Goal: Communication & Community: Participate in discussion

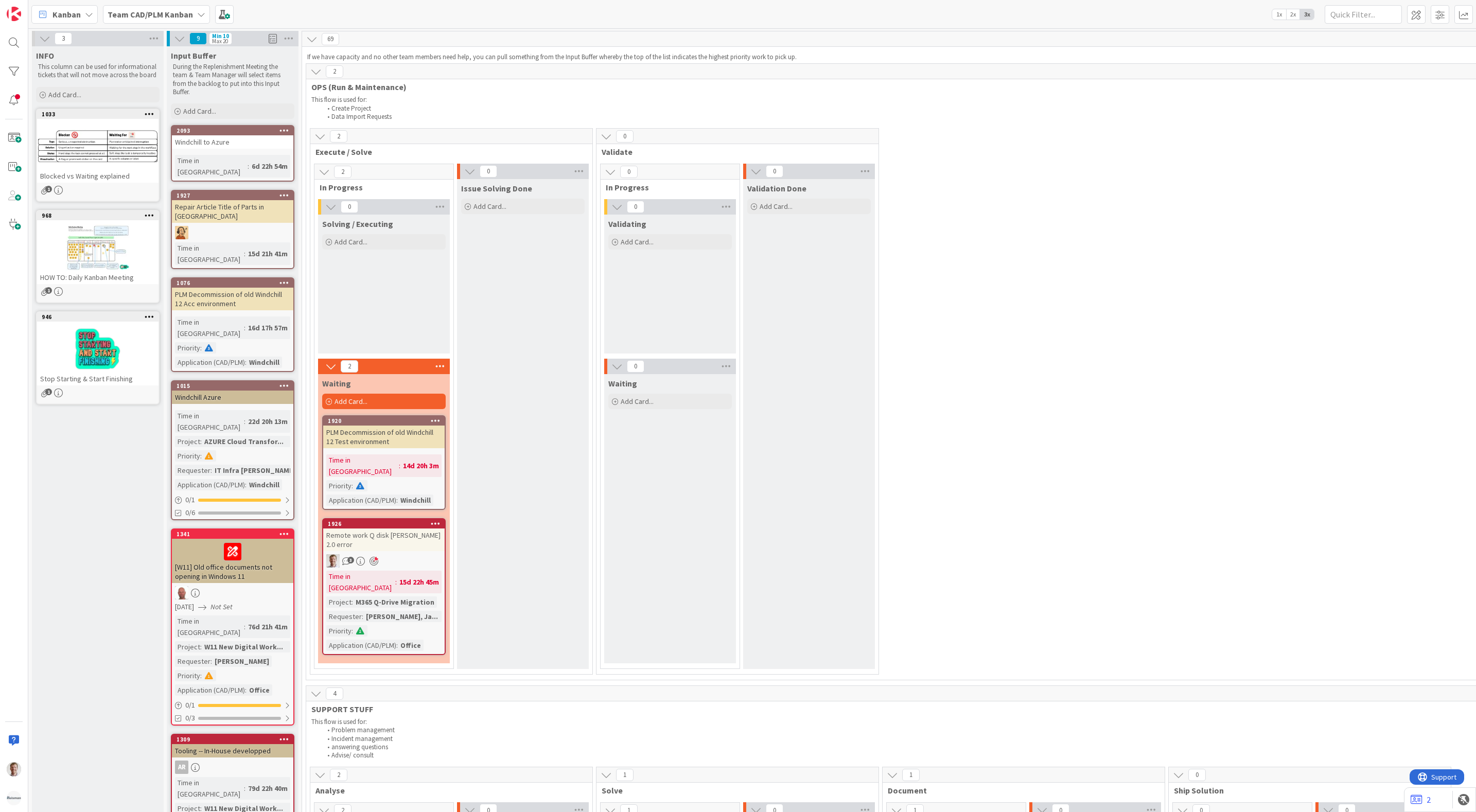
click at [84, 17] on div "Kanban" at bounding box center [64, 14] width 67 height 19
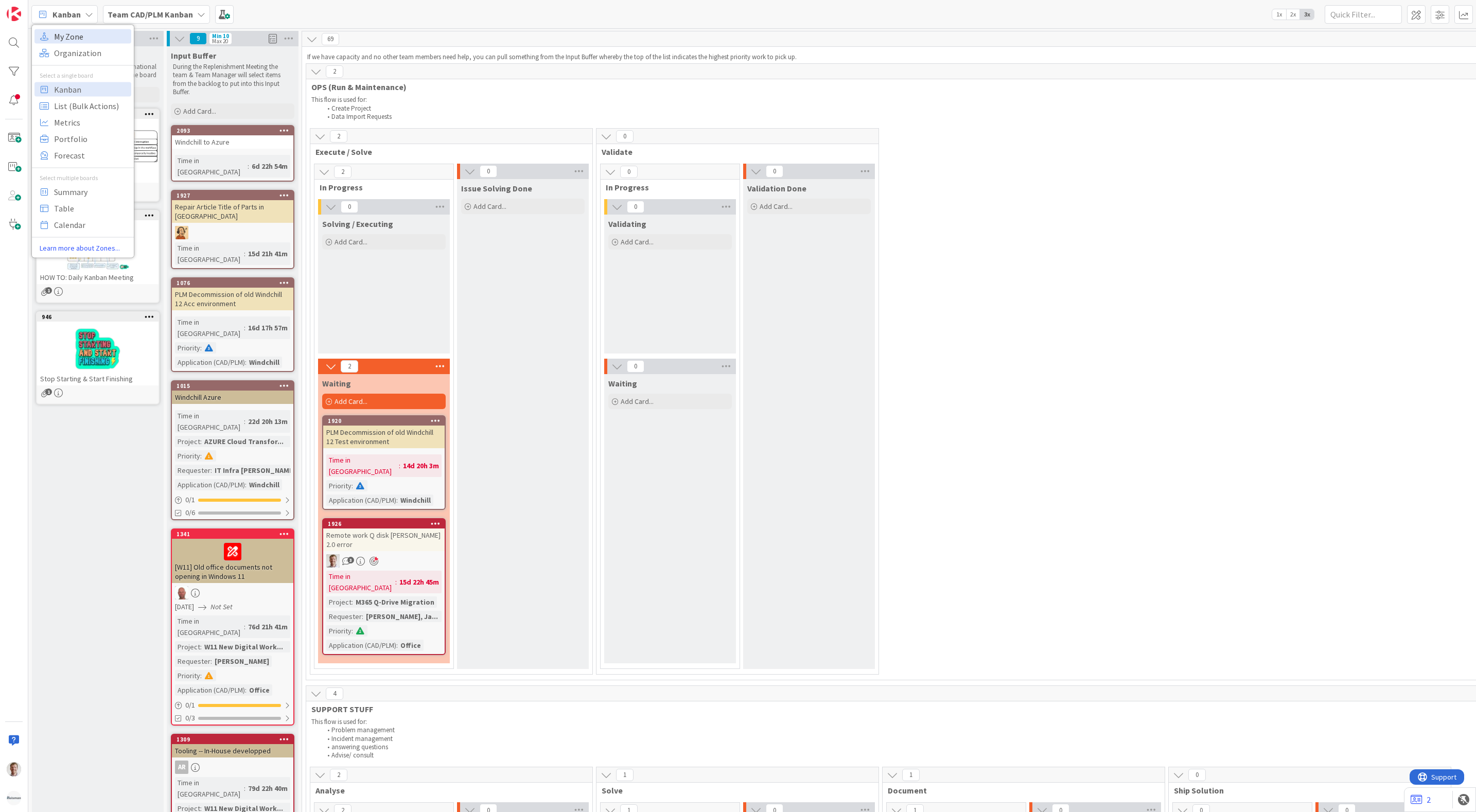
click at [69, 37] on span "My Zone" at bounding box center [90, 36] width 74 height 16
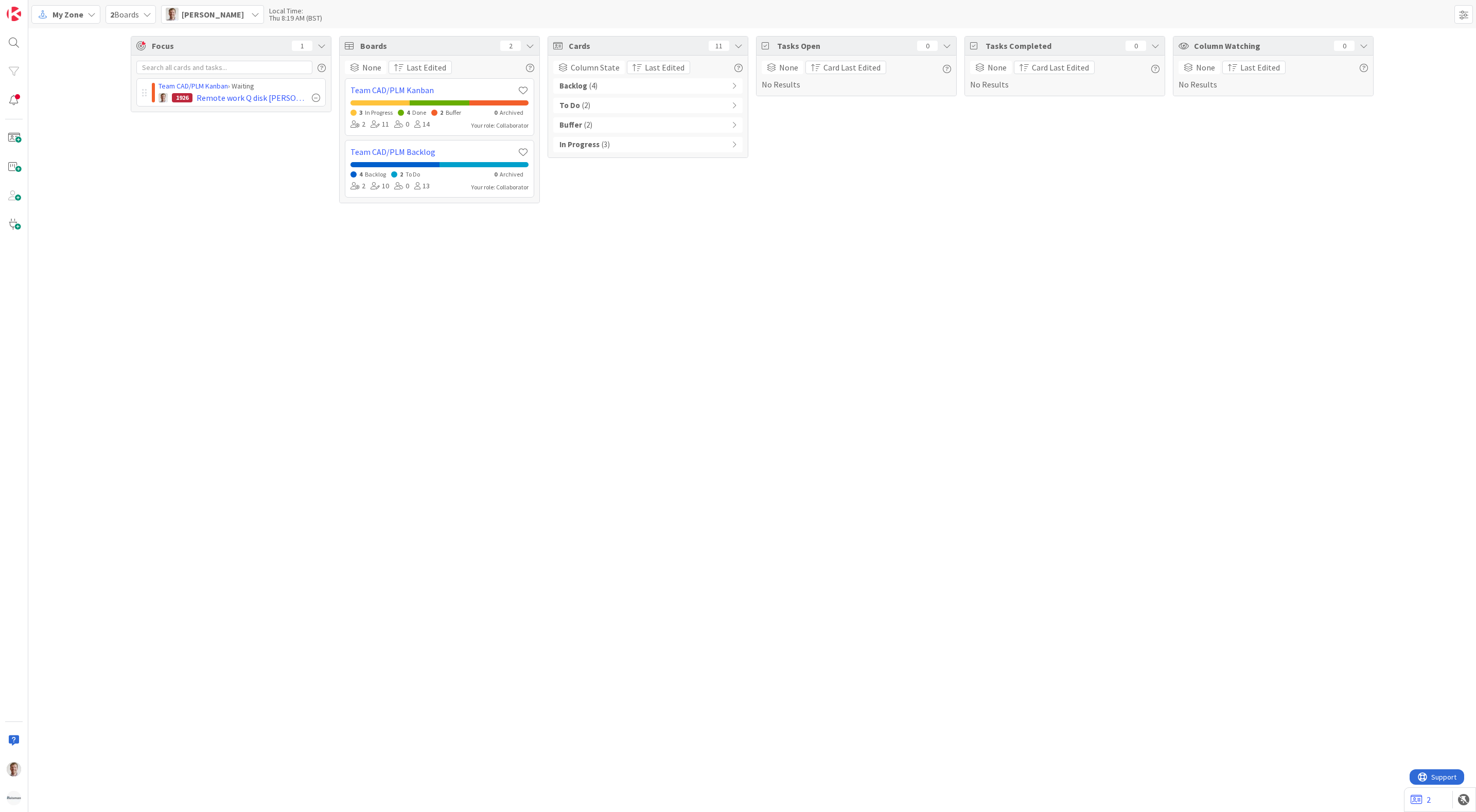
drag, startPoint x: 625, startPoint y: 149, endPoint x: 635, endPoint y: 142, distance: 12.2
click at [626, 148] on div "In Progress ( 3 )" at bounding box center [648, 144] width 189 height 16
click at [621, 129] on div "Buffer ( 2 )" at bounding box center [648, 125] width 189 height 16
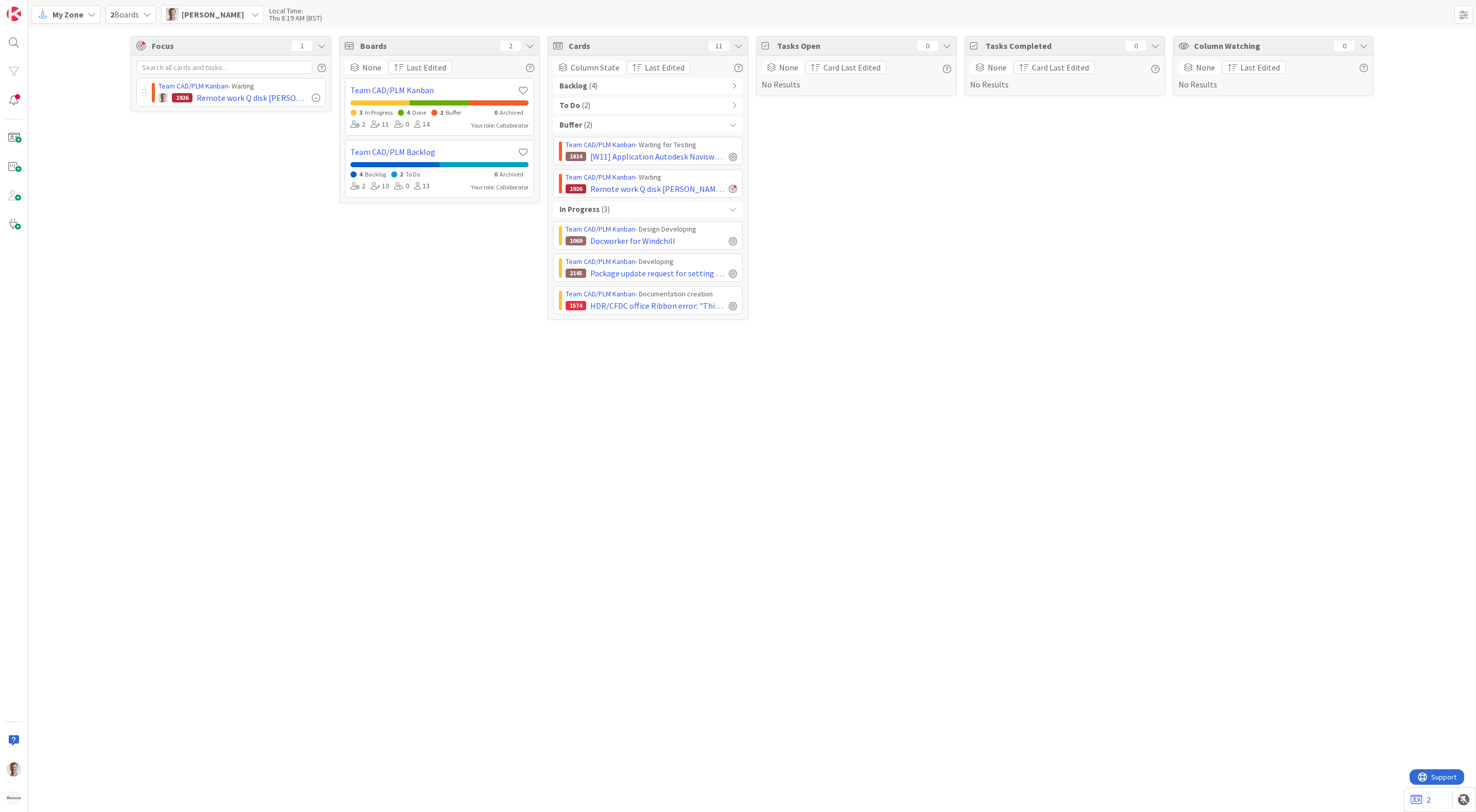
click at [609, 110] on div "To Do ( 2 )" at bounding box center [648, 105] width 189 height 16
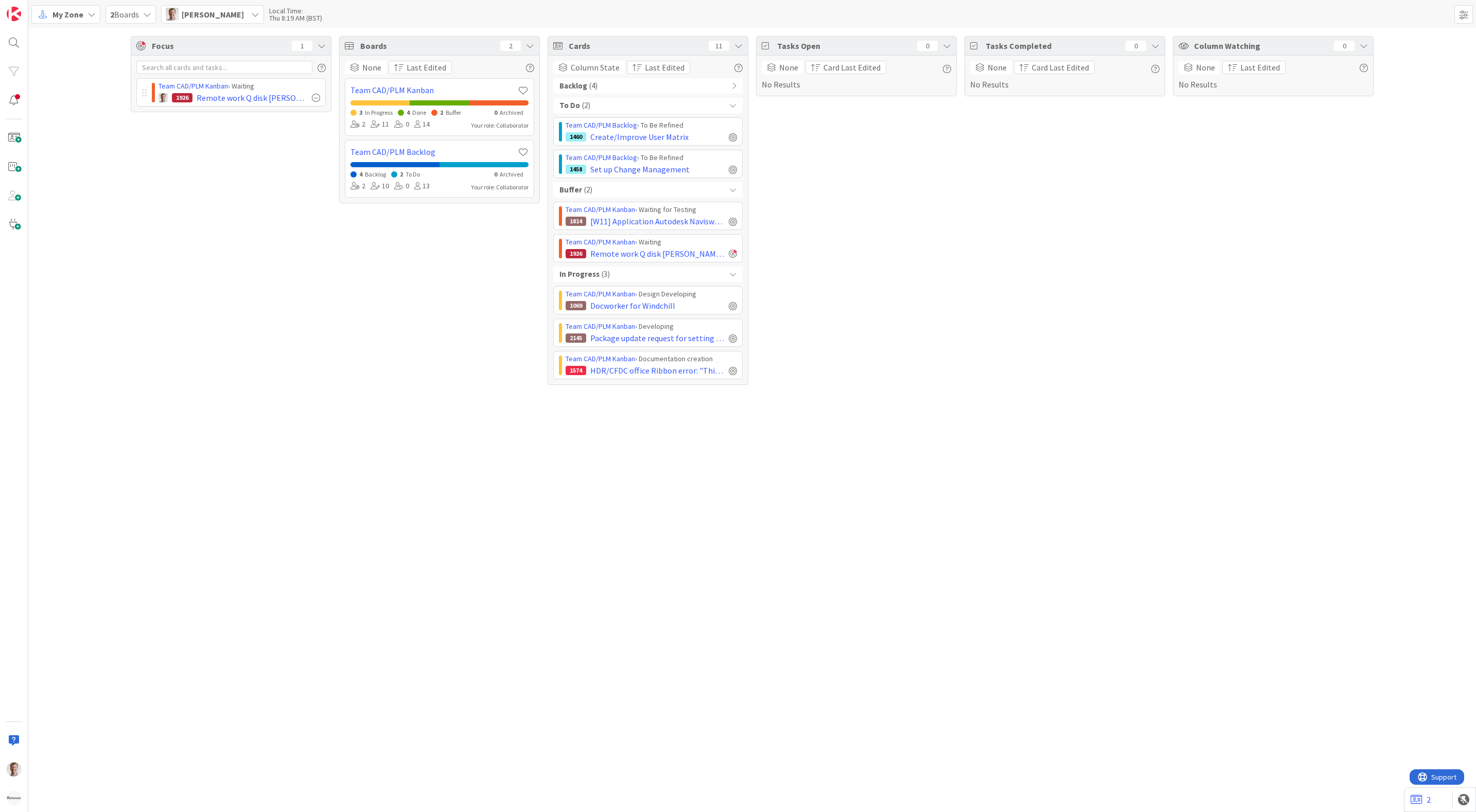
click at [624, 84] on div "Backlog ( 4 )" at bounding box center [648, 86] width 189 height 16
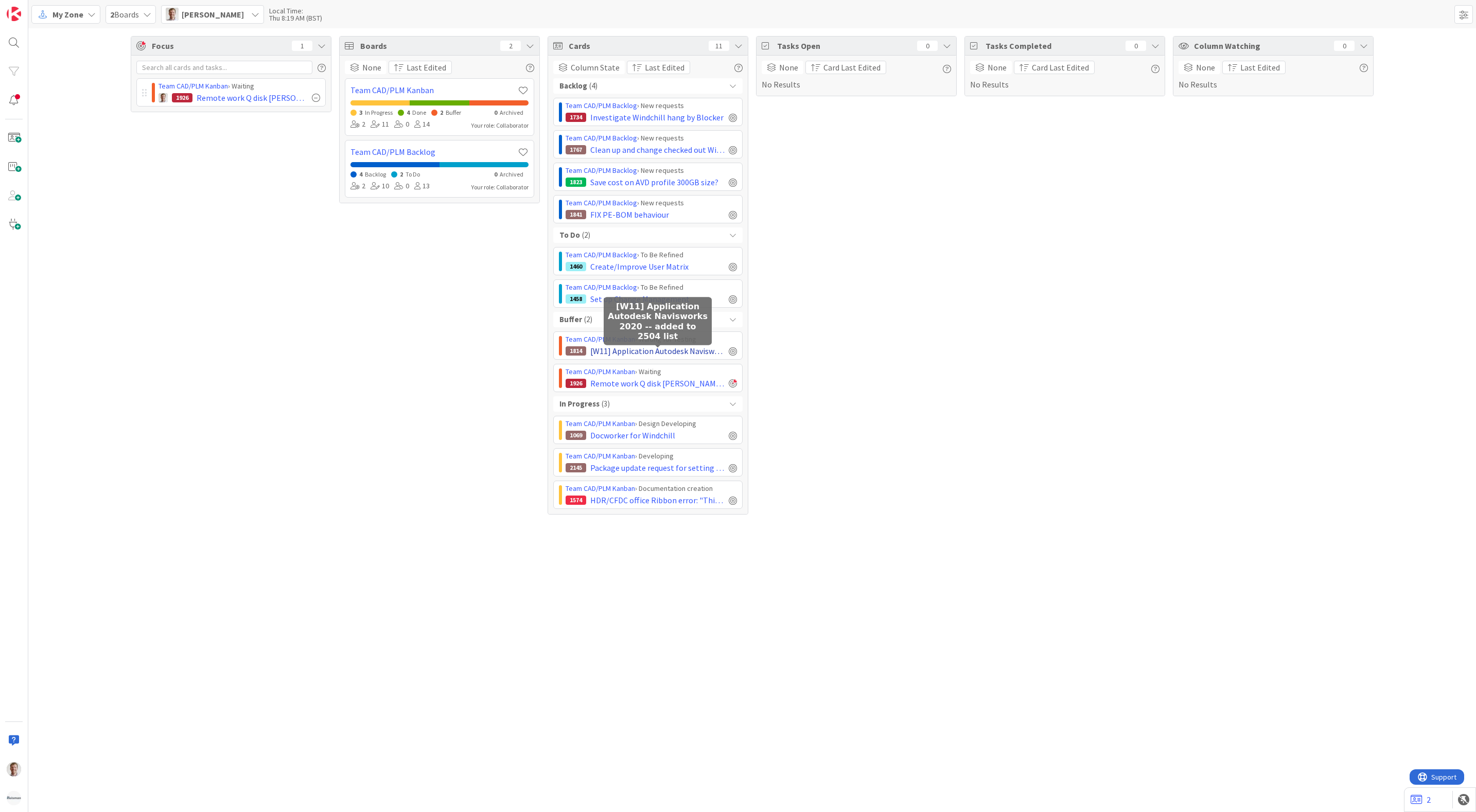
click at [652, 353] on span "[W11] Application Autodesk Navisworks 2020 -- added to 2504 list" at bounding box center [658, 351] width 135 height 13
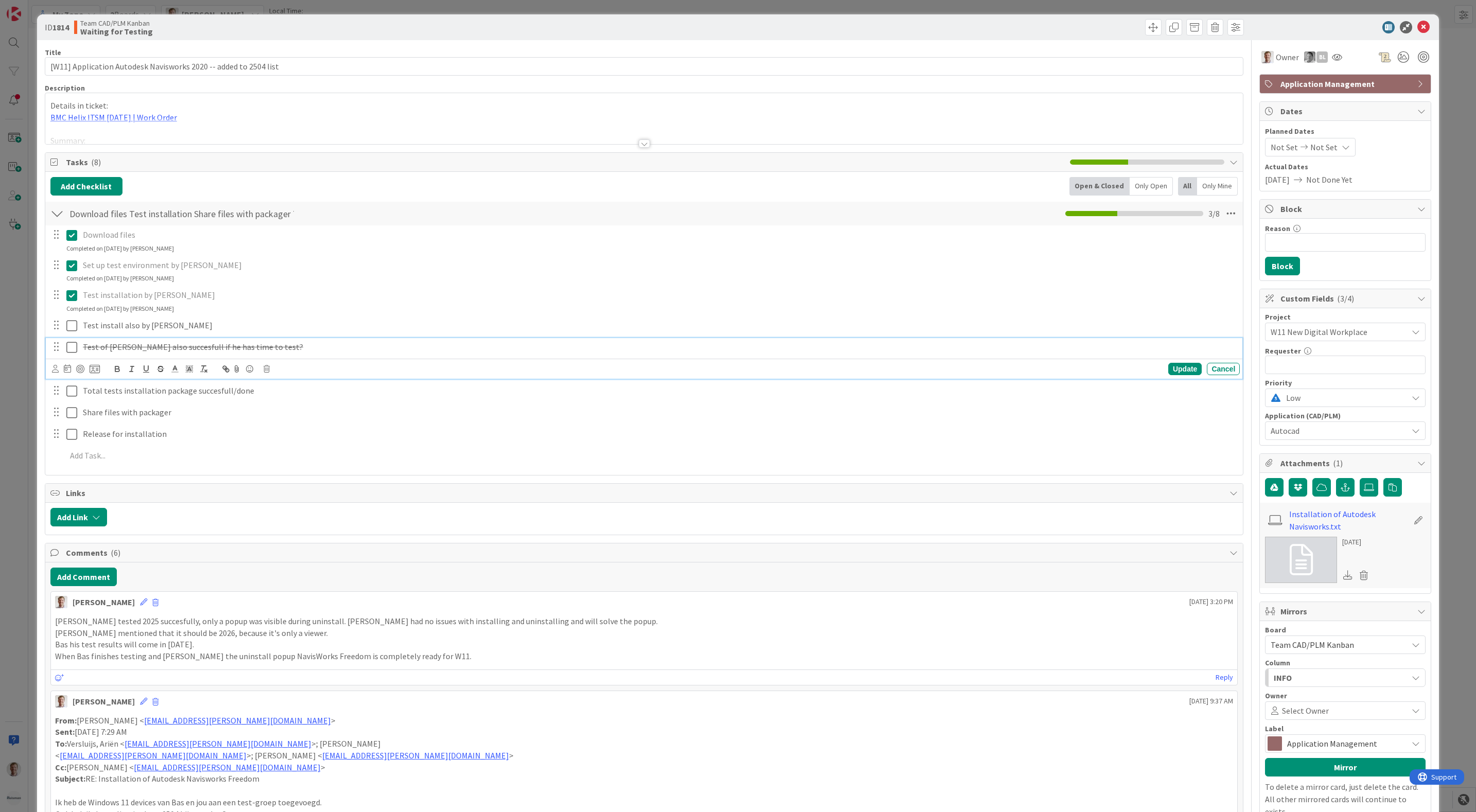
click at [874, 348] on p "Test of [PERSON_NAME] also succesfull if he has time to test?" at bounding box center [659, 347] width 1153 height 12
click at [90, 579] on button "Add Comment" at bounding box center [83, 576] width 67 height 19
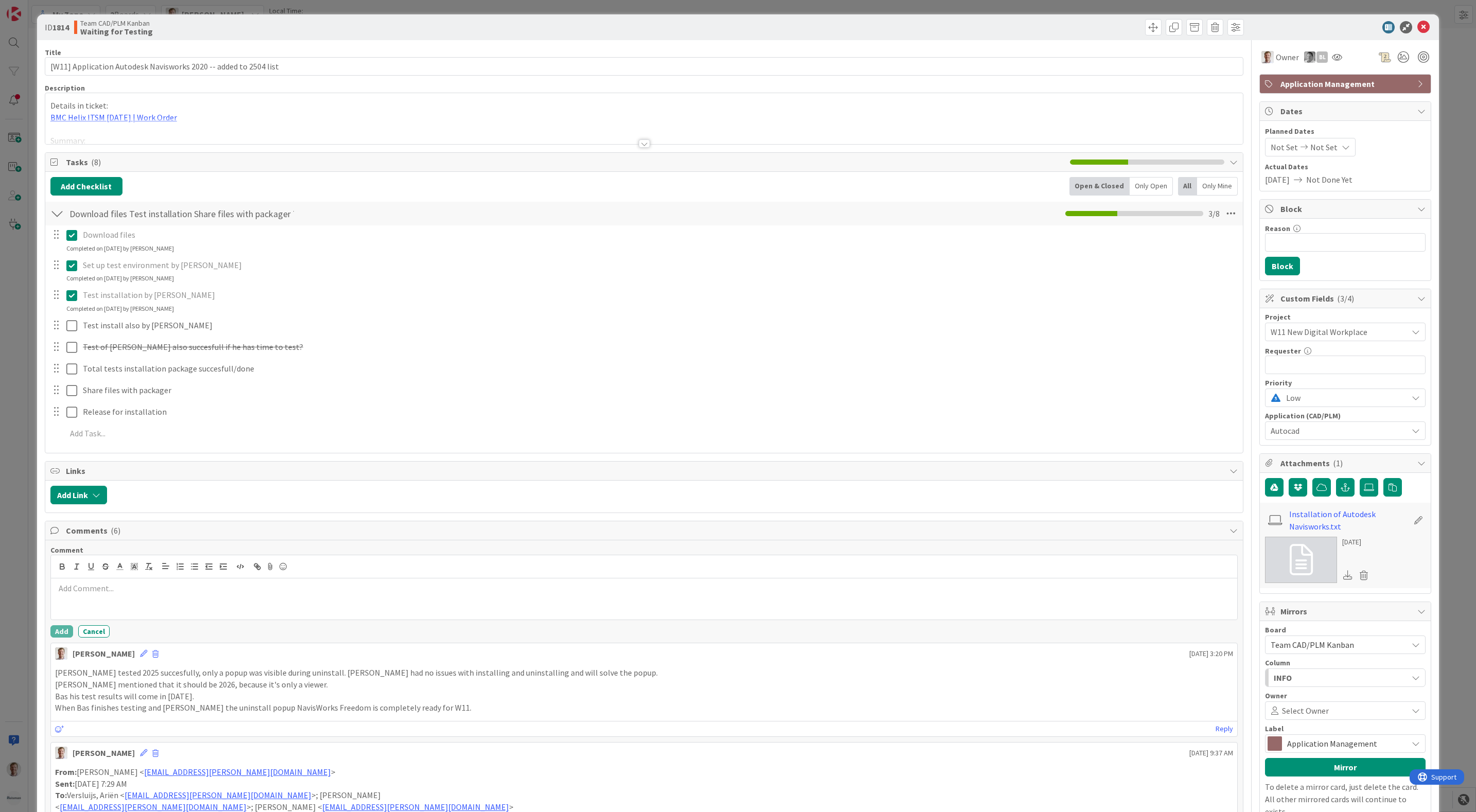
click at [182, 587] on p at bounding box center [645, 588] width 1179 height 12
click at [55, 630] on button "Add" at bounding box center [61, 631] width 22 height 13
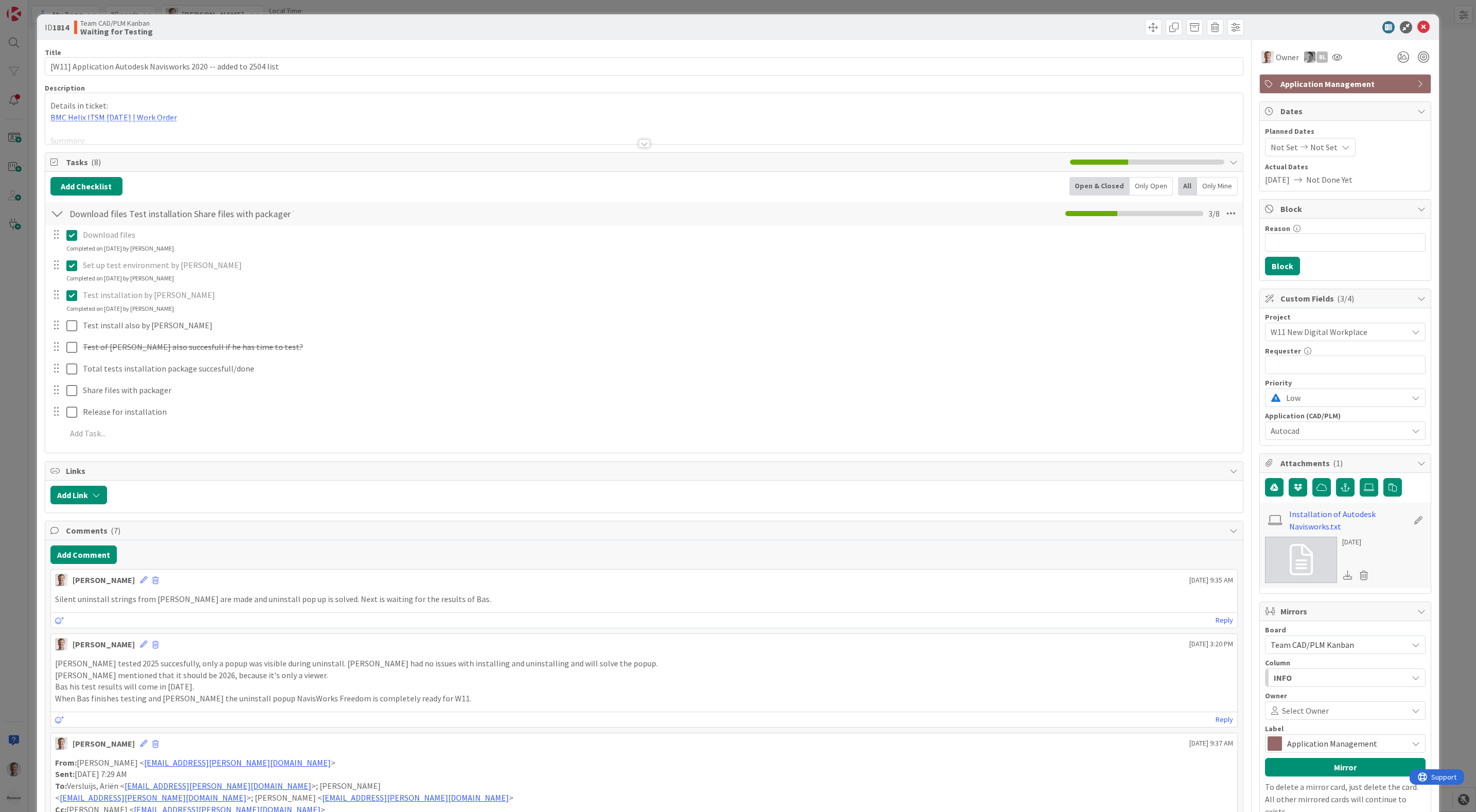
click at [62, 559] on button "Add Comment" at bounding box center [83, 555] width 67 height 19
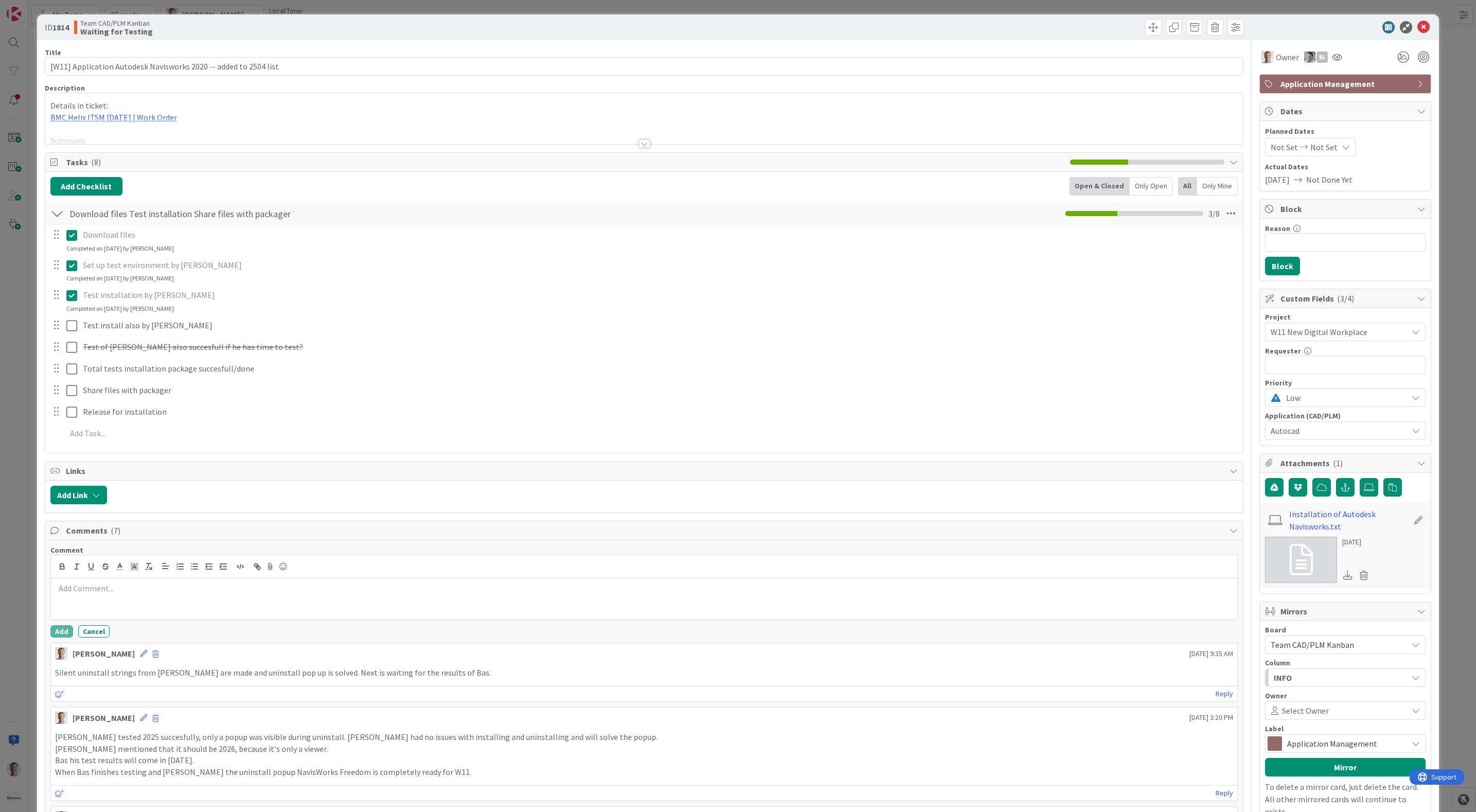
click at [120, 599] on div at bounding box center [645, 599] width 1187 height 41
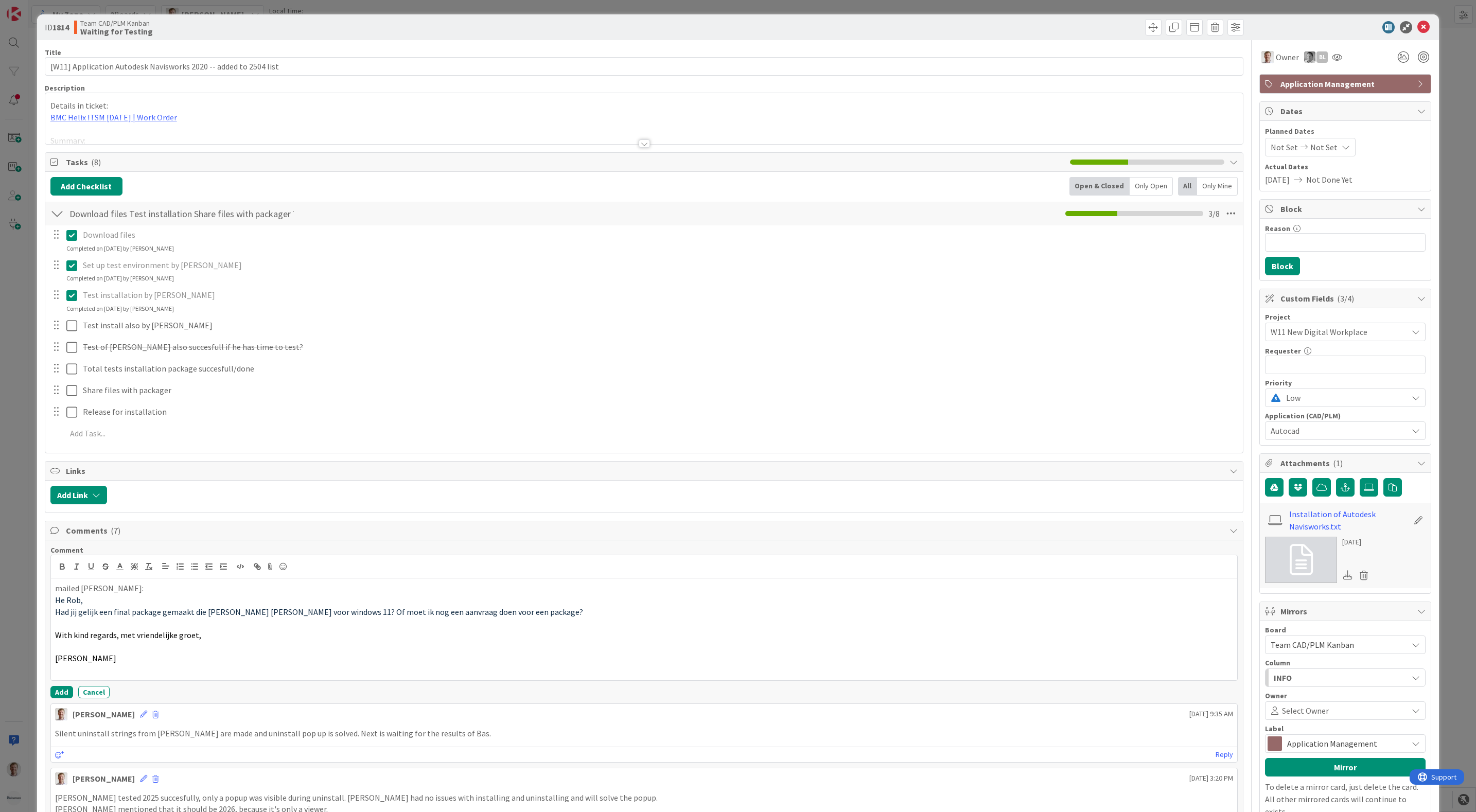
click at [53, 689] on div "Comment mailed [PERSON_NAME]: He [PERSON_NAME], Had jij gelijk een final packag…" at bounding box center [644, 622] width 1188 height 153
click at [57, 695] on button "Add" at bounding box center [61, 692] width 22 height 13
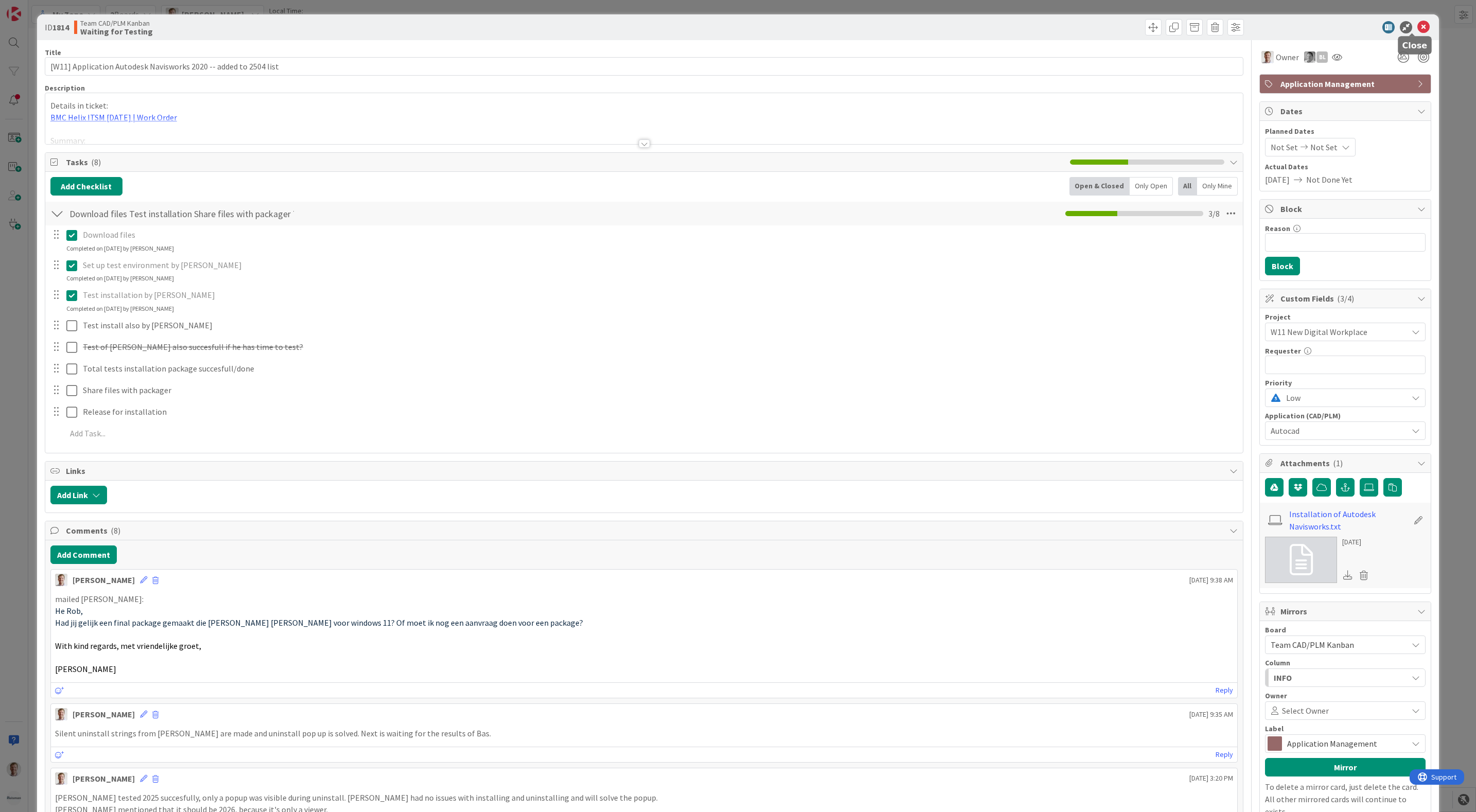
click at [1418, 28] on icon at bounding box center [1424, 27] width 13 height 13
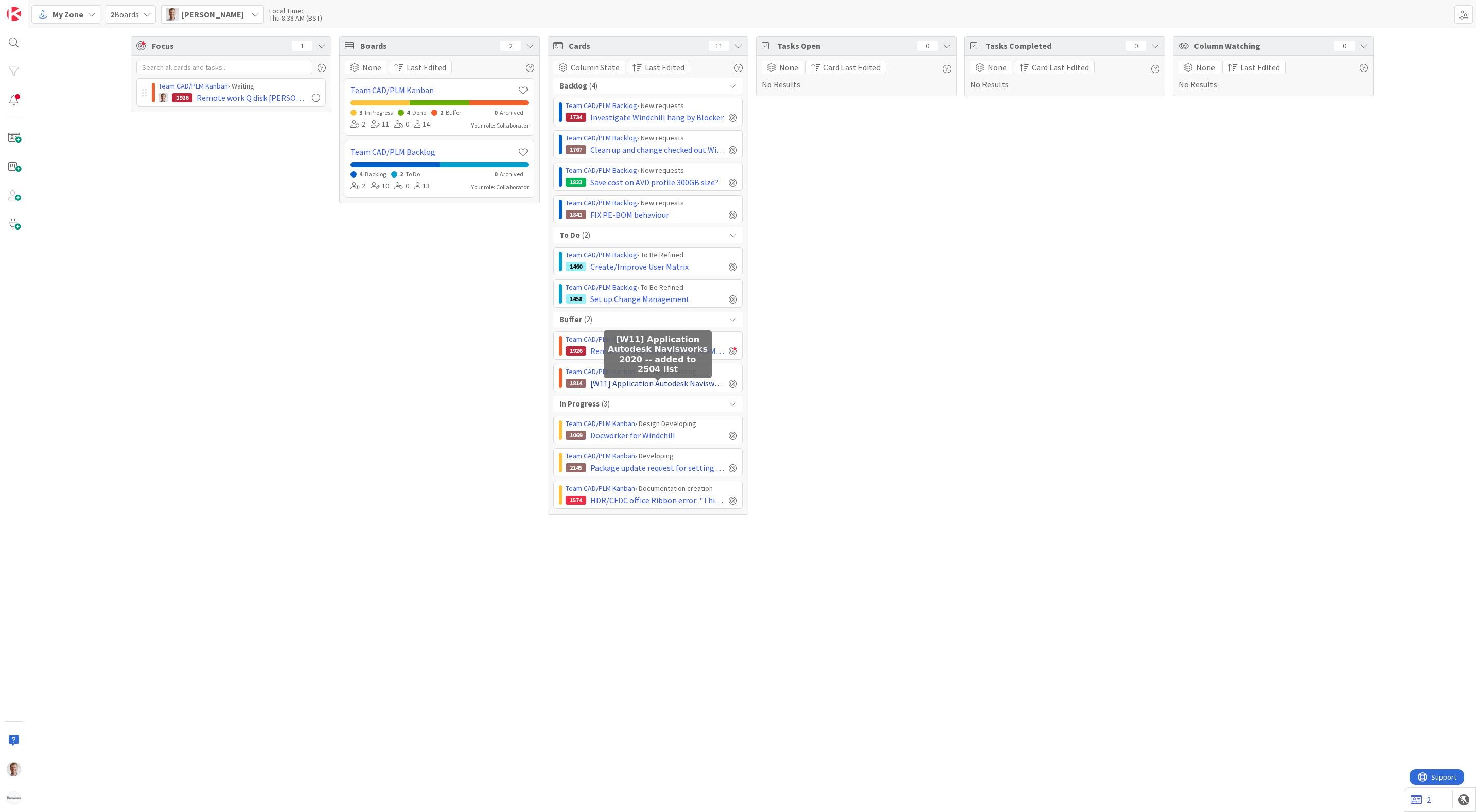
click at [658, 386] on span "[W11] Application Autodesk Navisworks 2020 -- added to 2504 list" at bounding box center [658, 384] width 135 height 13
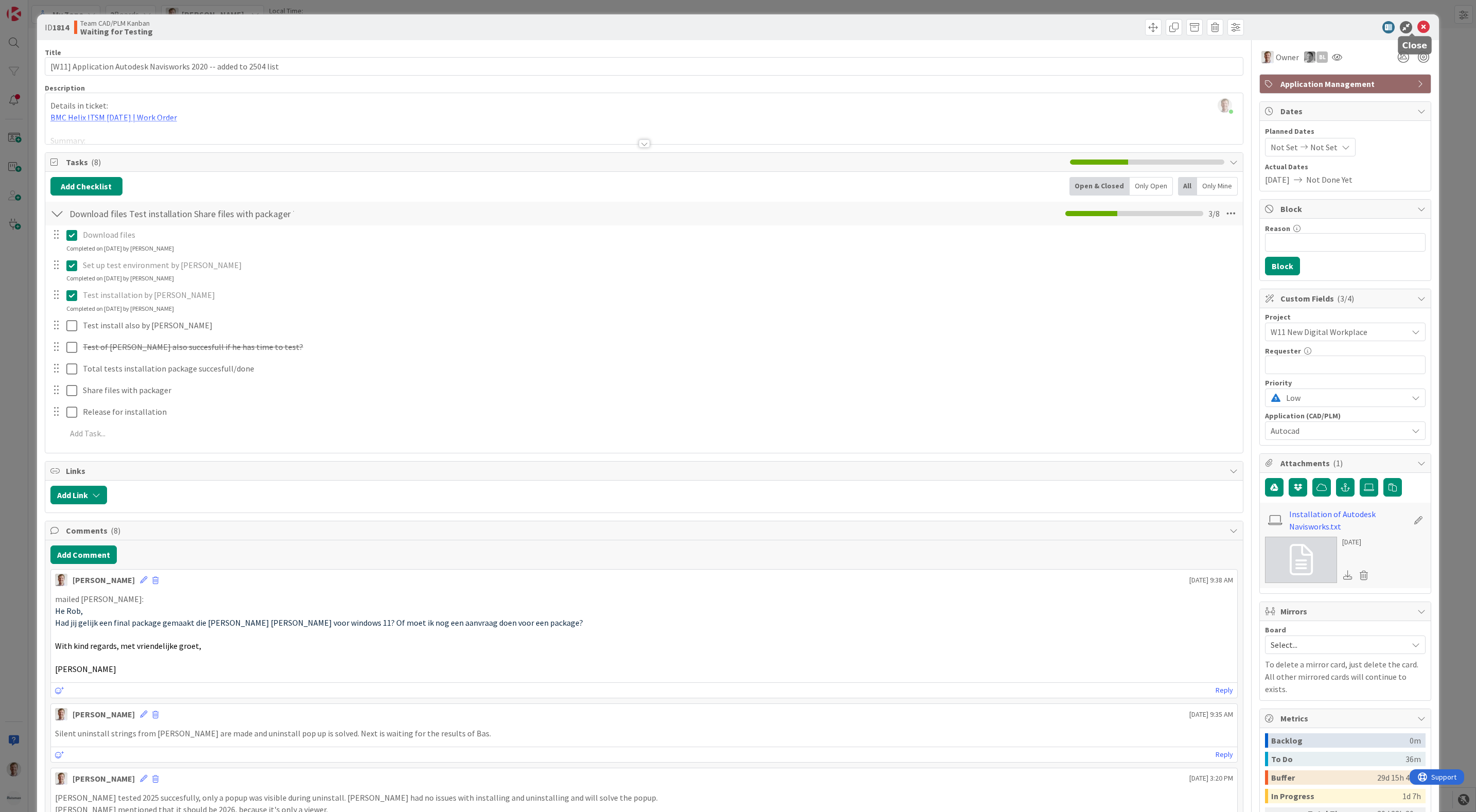
click at [1418, 26] on icon at bounding box center [1424, 27] width 13 height 13
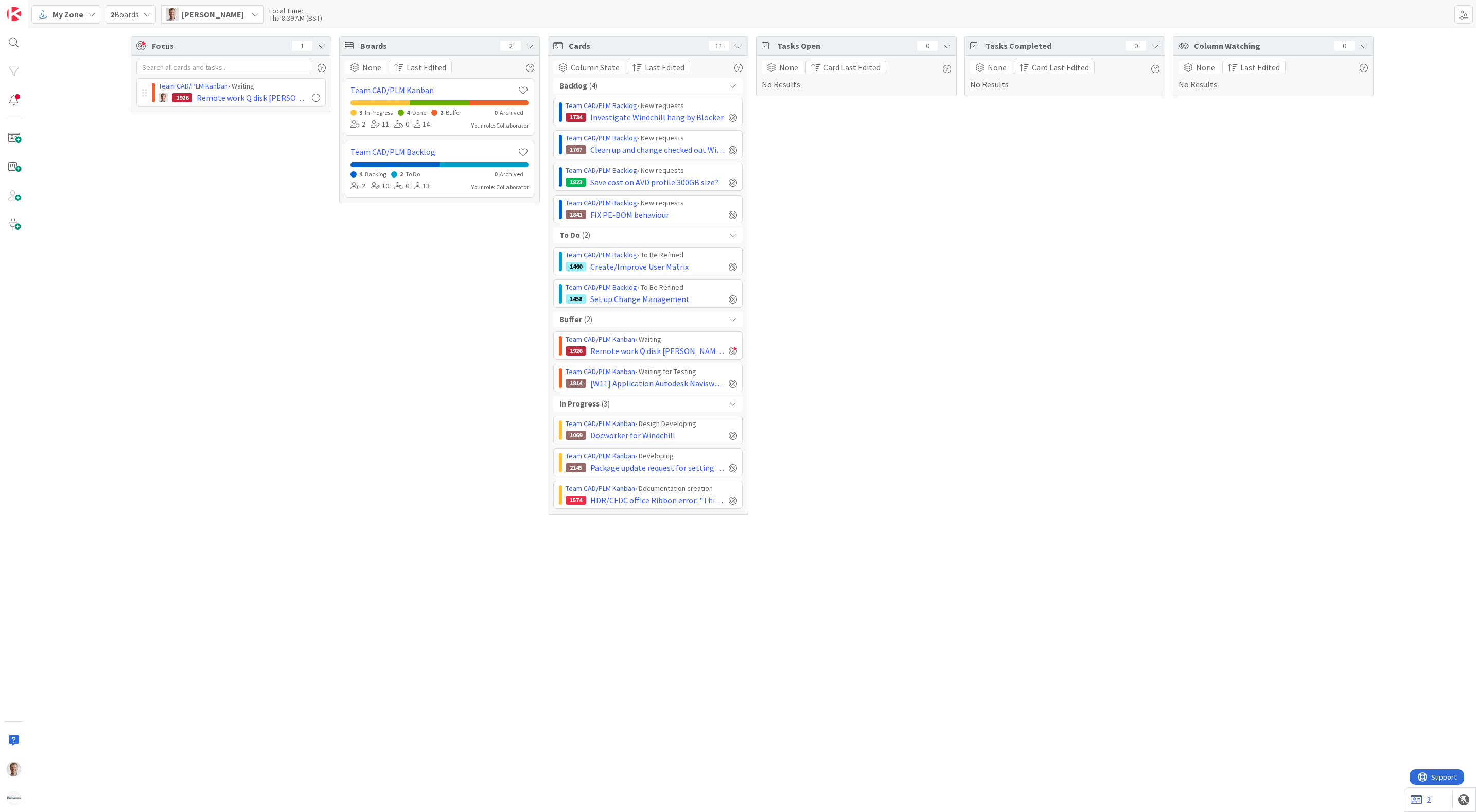
click at [404, 330] on div "Boards 2 None Last Edited Team CAD/PLM Kanban 3 In Progress 4 Done 2 Buffer 0 A…" at bounding box center [440, 275] width 200 height 479
click at [667, 384] on span "[W11] Application Autodesk Navisworks 2020 -- added to 2504 list" at bounding box center [658, 384] width 135 height 13
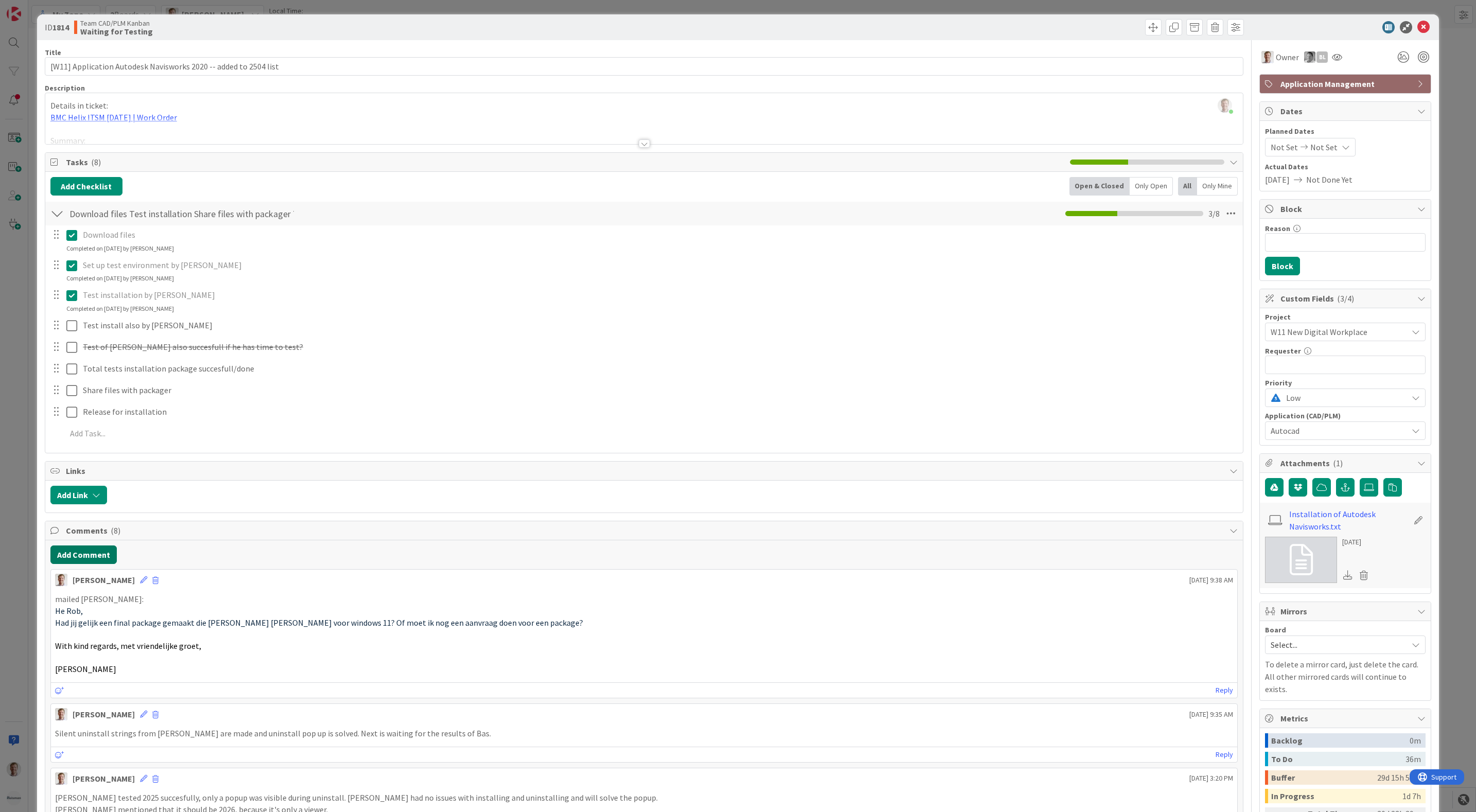
click at [102, 558] on button "Add Comment" at bounding box center [83, 555] width 67 height 19
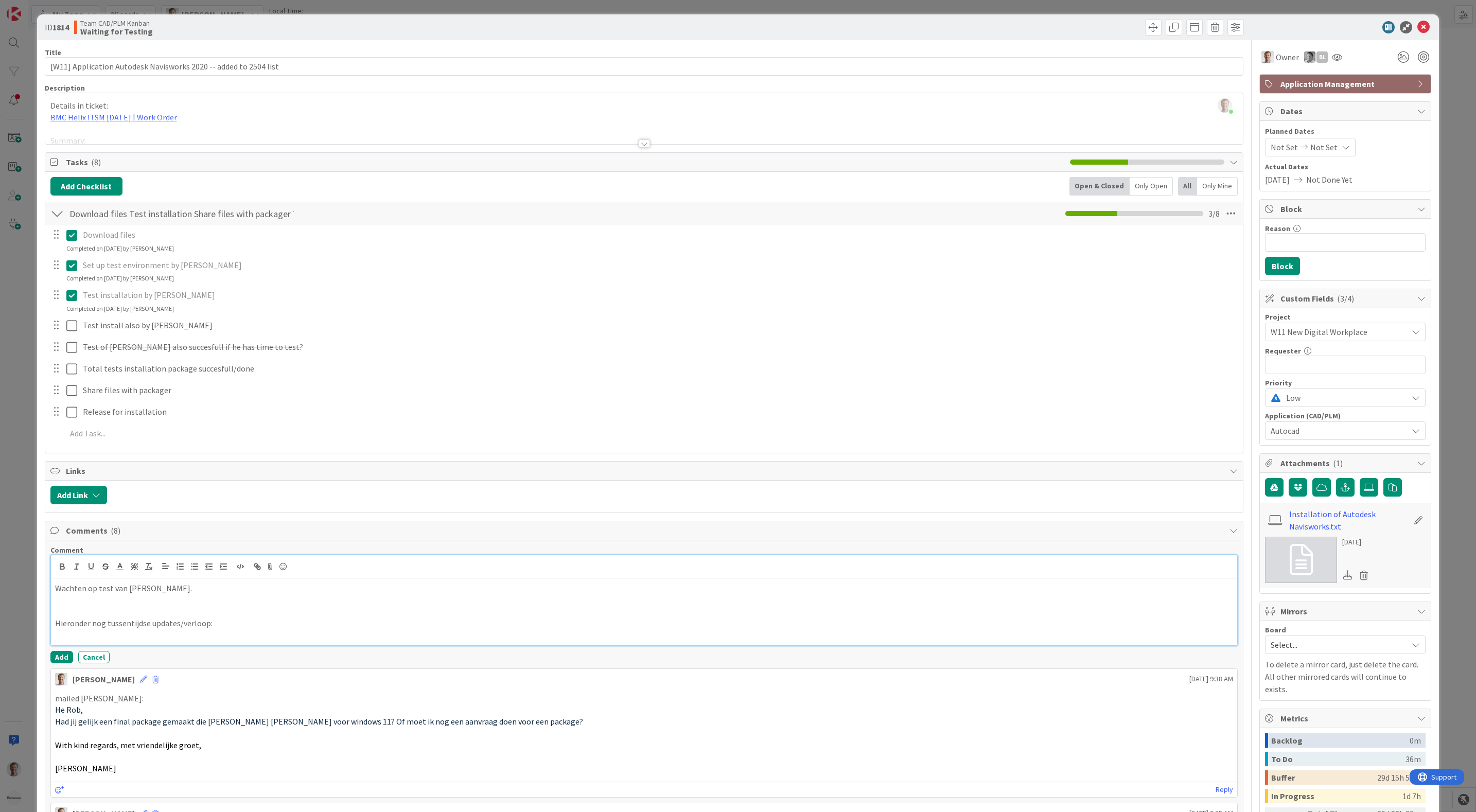
drag, startPoint x: 110, startPoint y: 637, endPoint x: 117, endPoint y: 640, distance: 7.6
click at [110, 637] on p at bounding box center [645, 636] width 1179 height 12
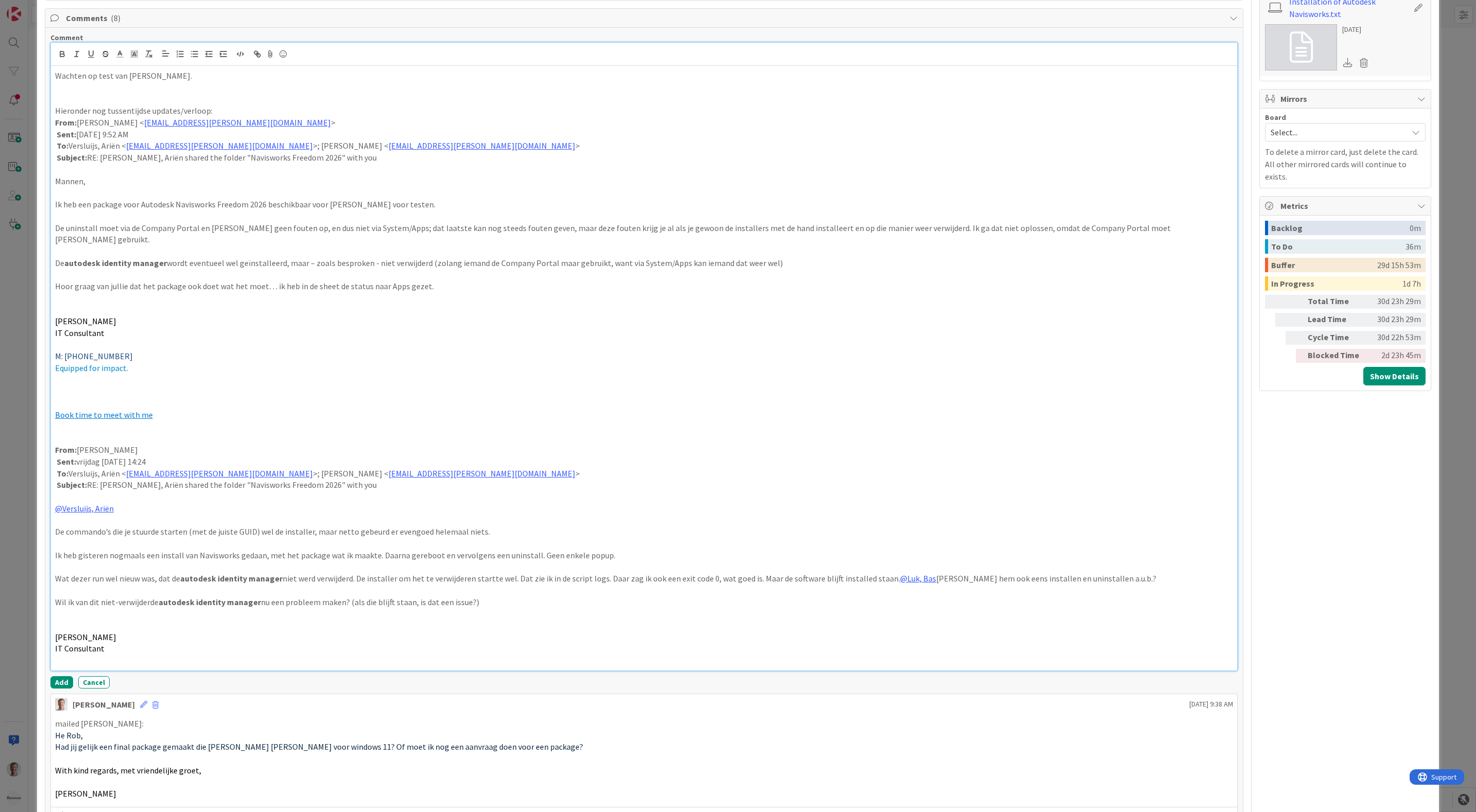
scroll to position [513, 0]
click at [120, 619] on p at bounding box center [645, 625] width 1179 height 12
click at [102, 584] on p at bounding box center [645, 590] width 1179 height 12
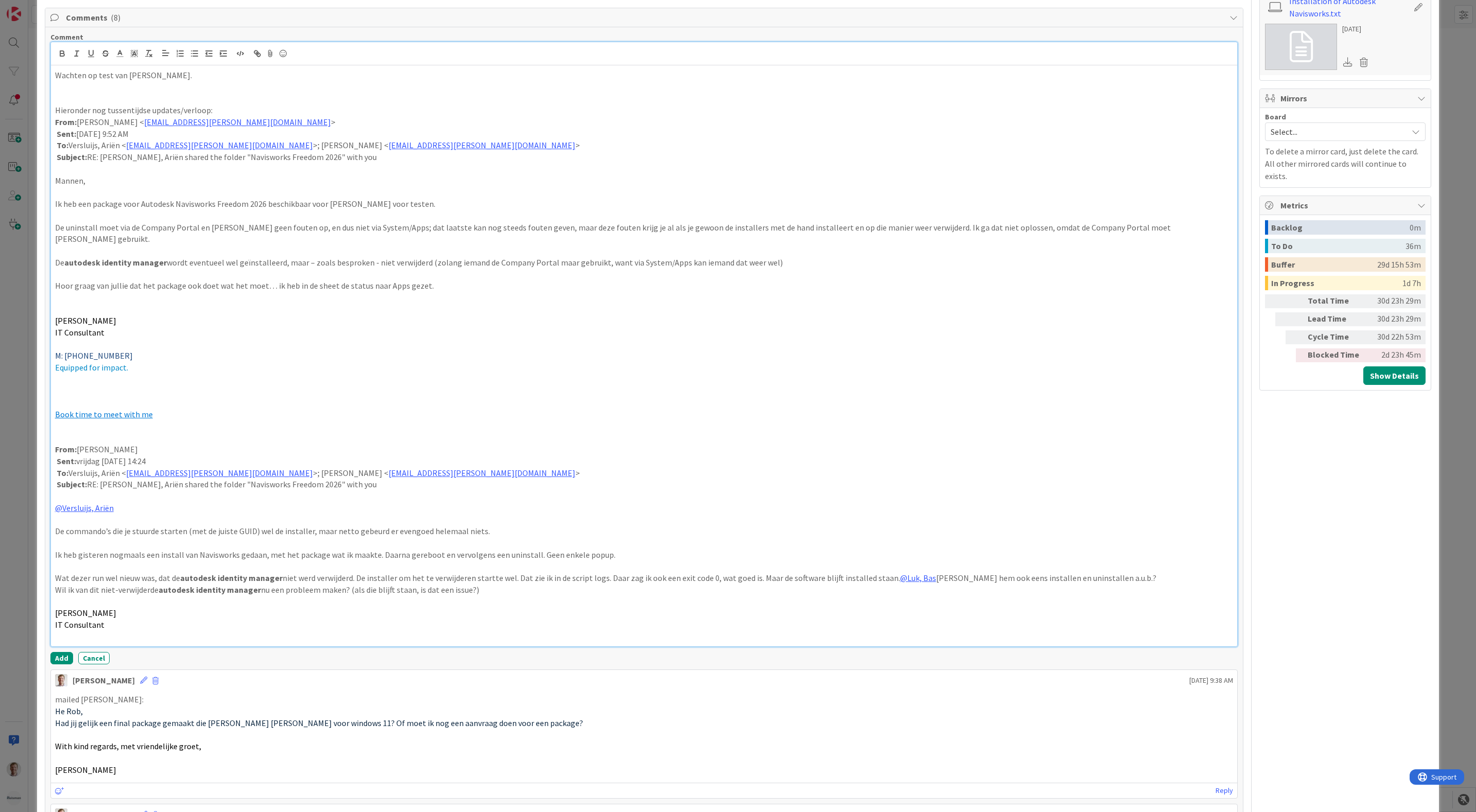
click at [107, 561] on p at bounding box center [645, 567] width 1179 height 12
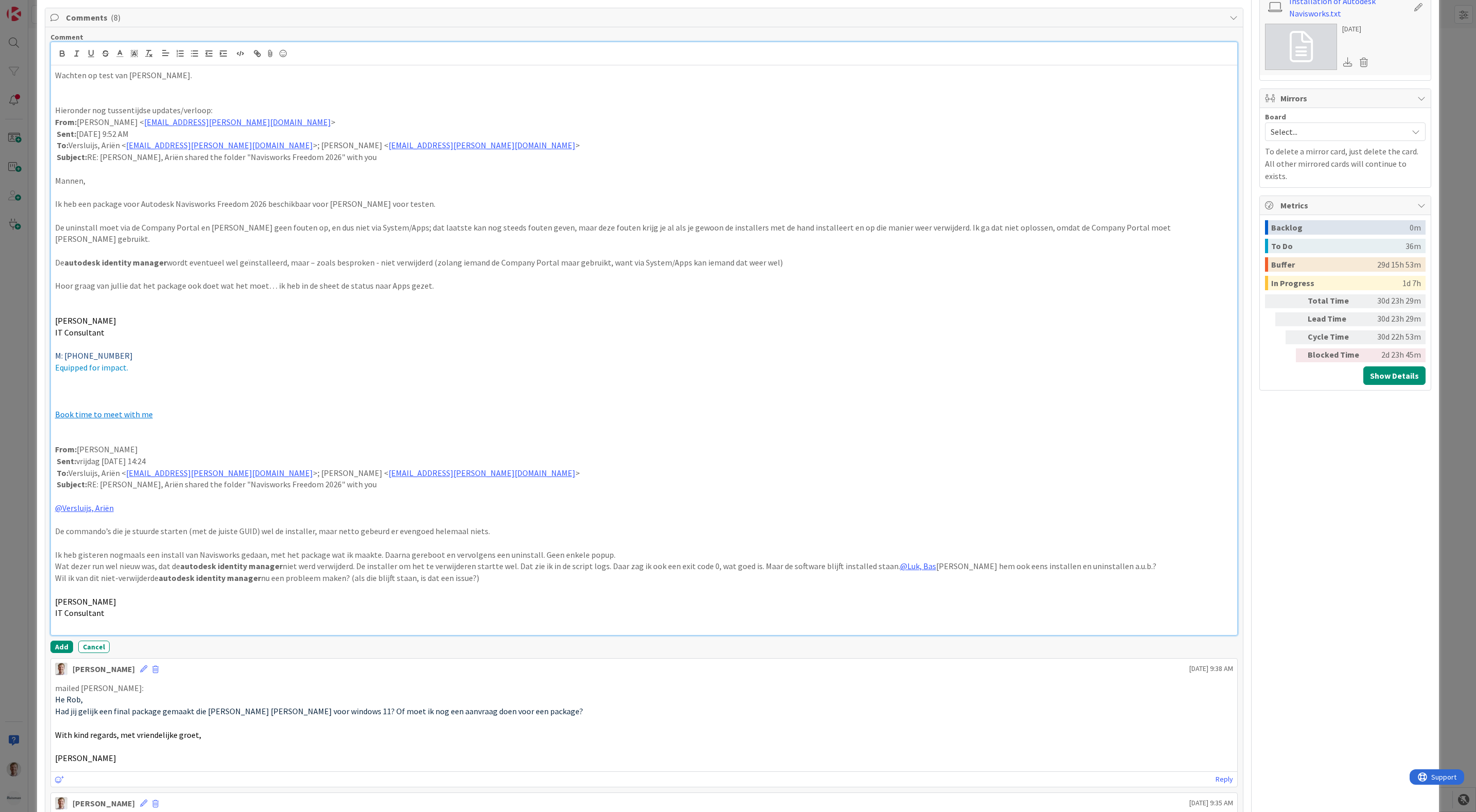
click at [99, 538] on p at bounding box center [645, 544] width 1179 height 12
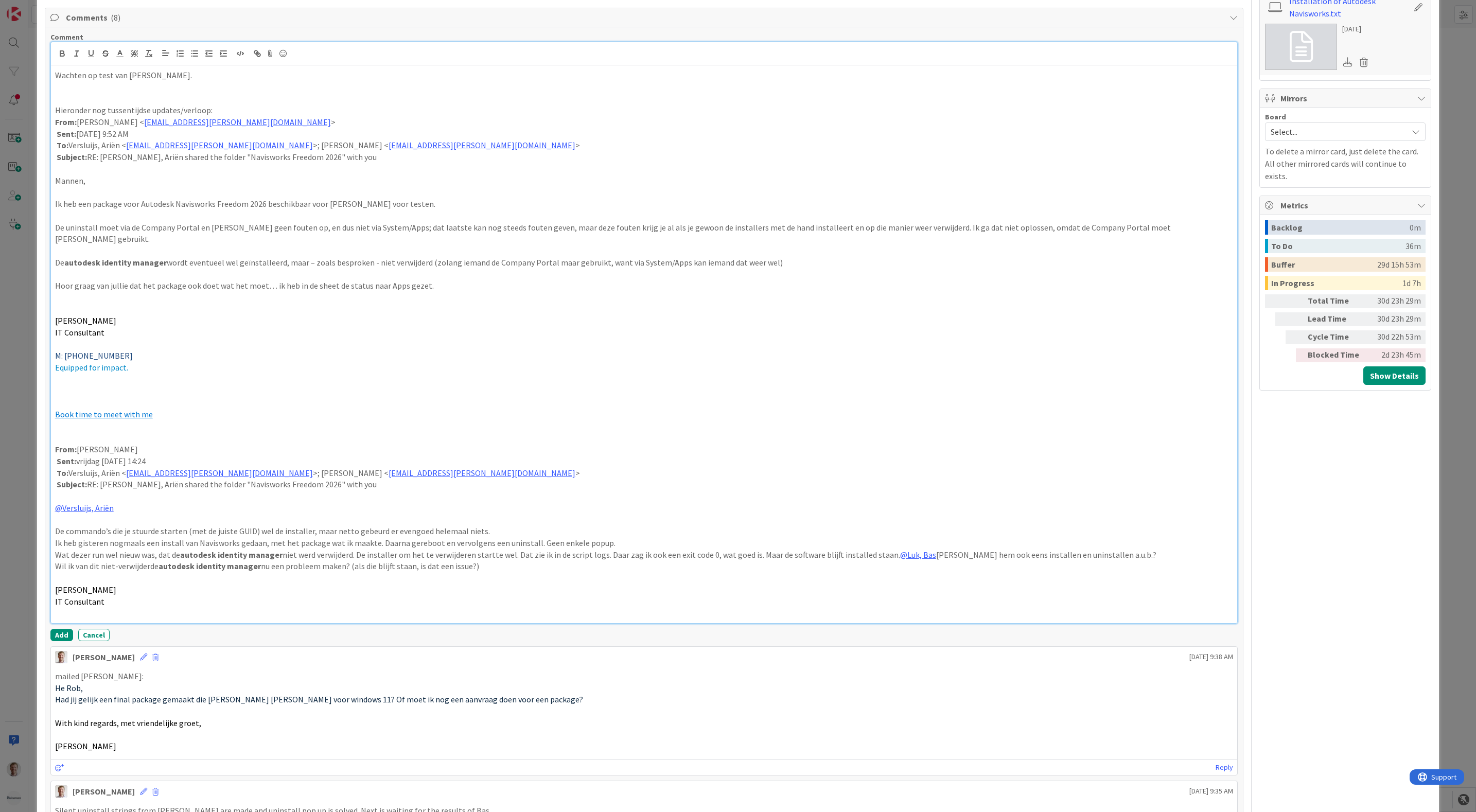
click at [88, 490] on p at bounding box center [645, 496] width 1179 height 12
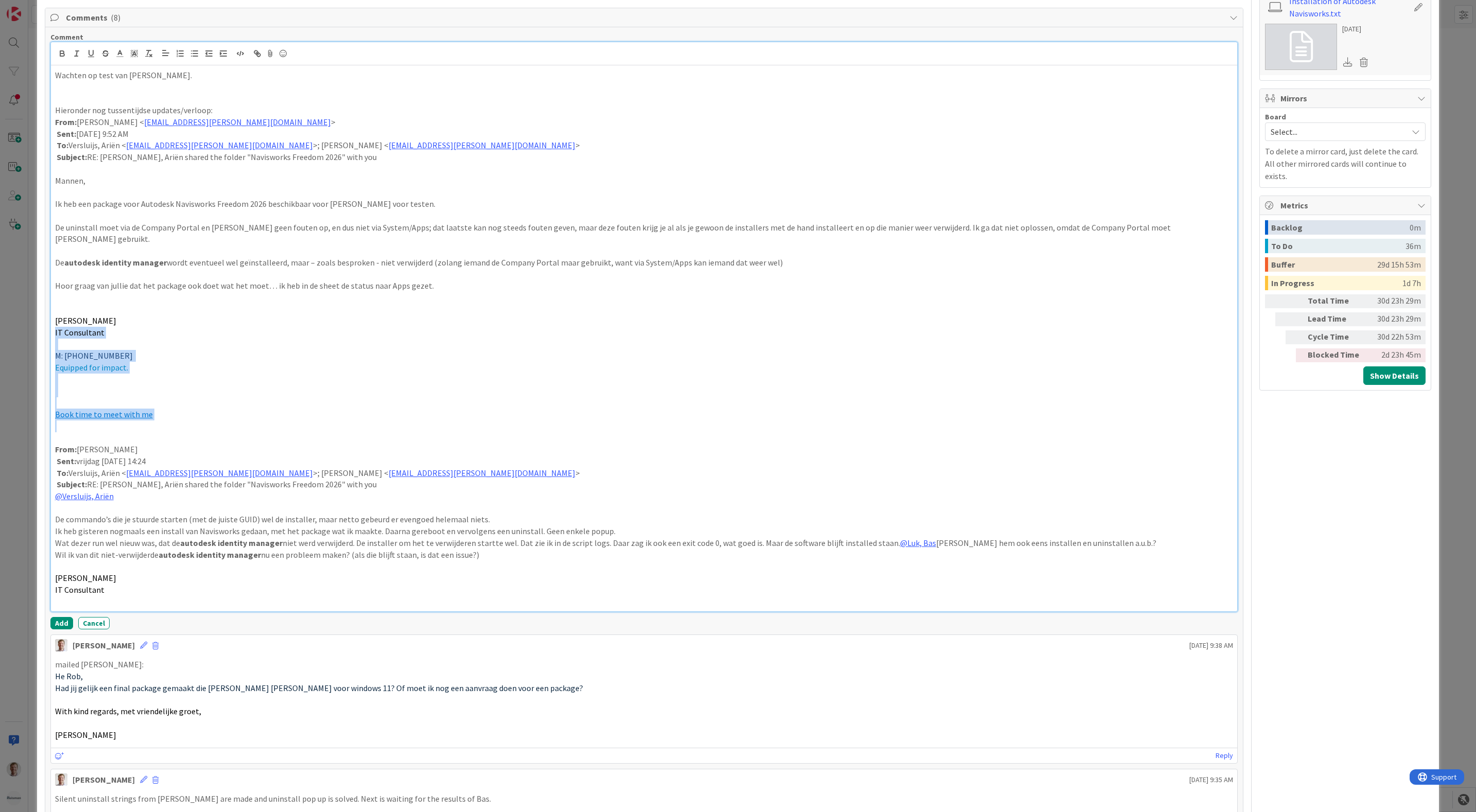
drag, startPoint x: 85, startPoint y: 423, endPoint x: 26, endPoint y: 323, distance: 116.1
click at [26, 323] on div "ID 1814 Team CAD/PLM Kanban Waiting for Testing Title 64 / 128 [W11] Applicatio…" at bounding box center [738, 406] width 1476 height 812
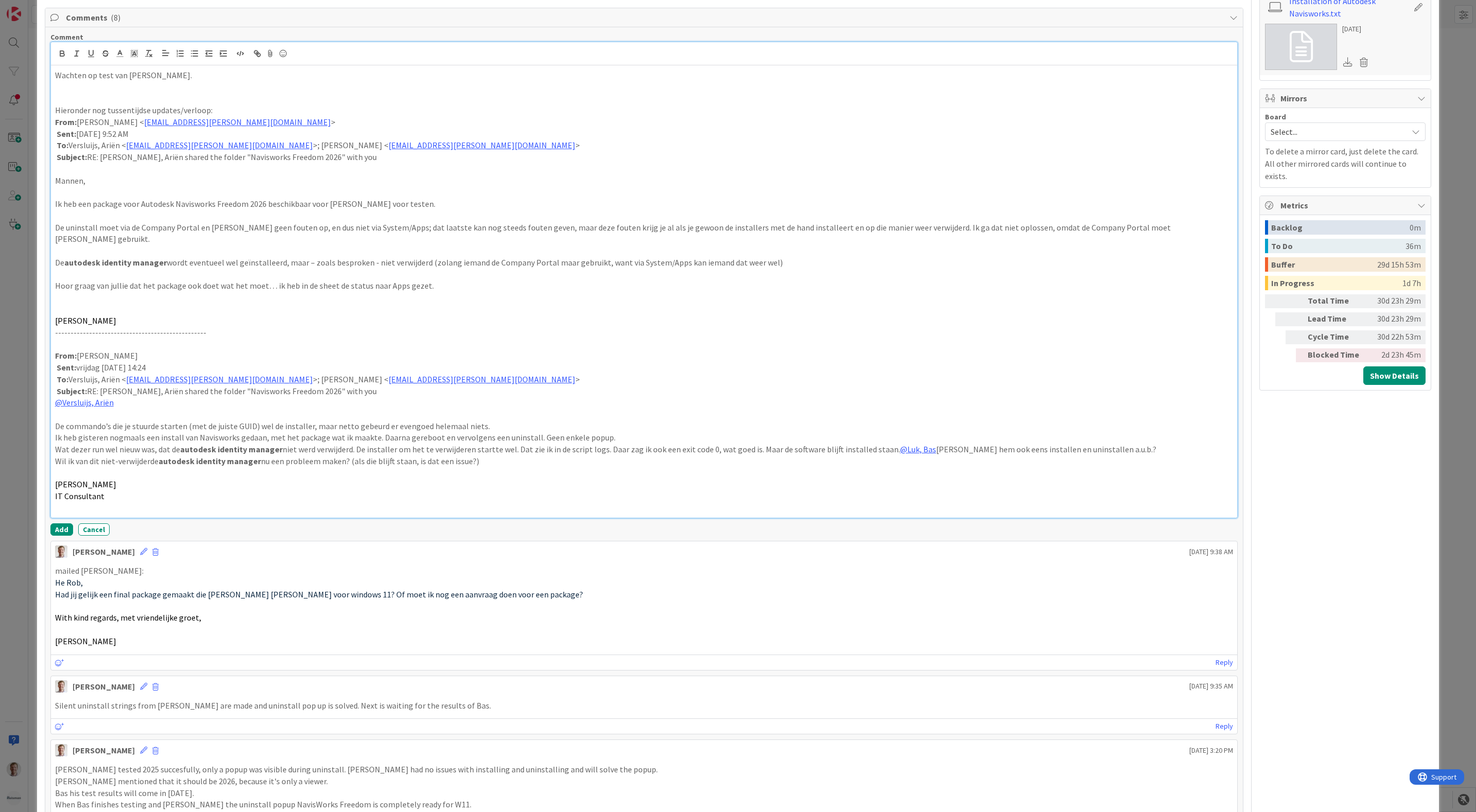
click at [116, 339] on p at bounding box center [645, 345] width 1179 height 12
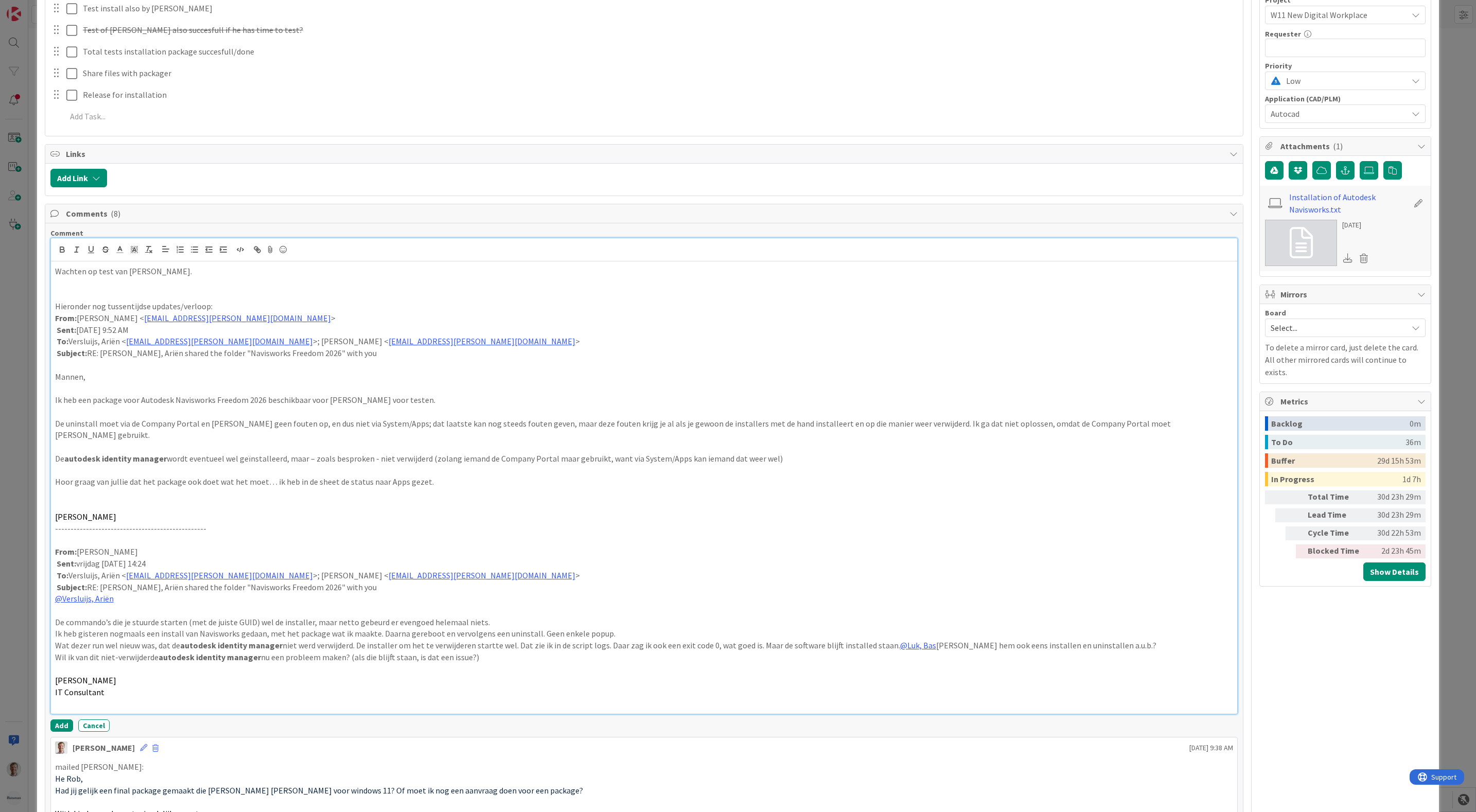
scroll to position [282, 0]
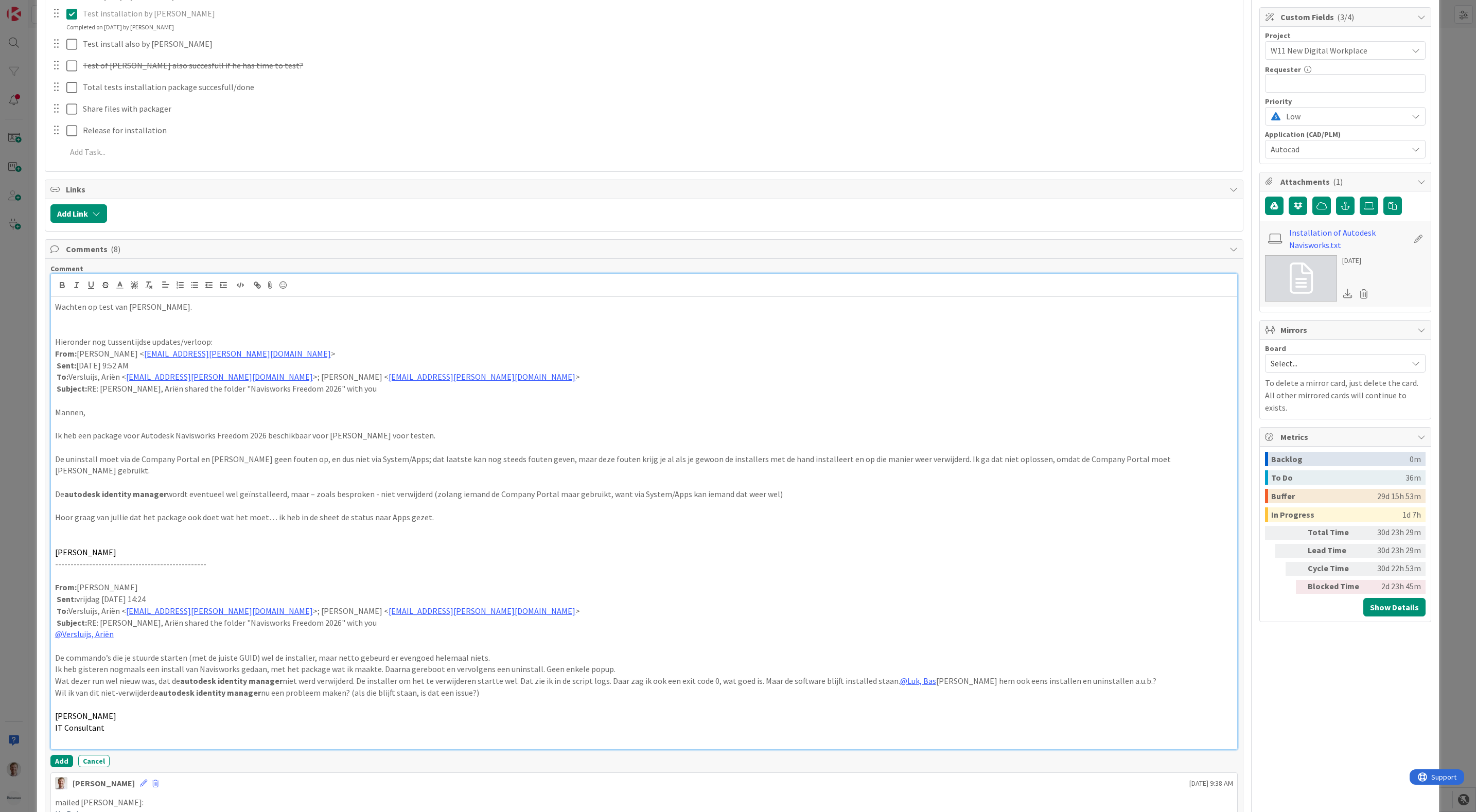
click at [93, 535] on p at bounding box center [645, 541] width 1179 height 12
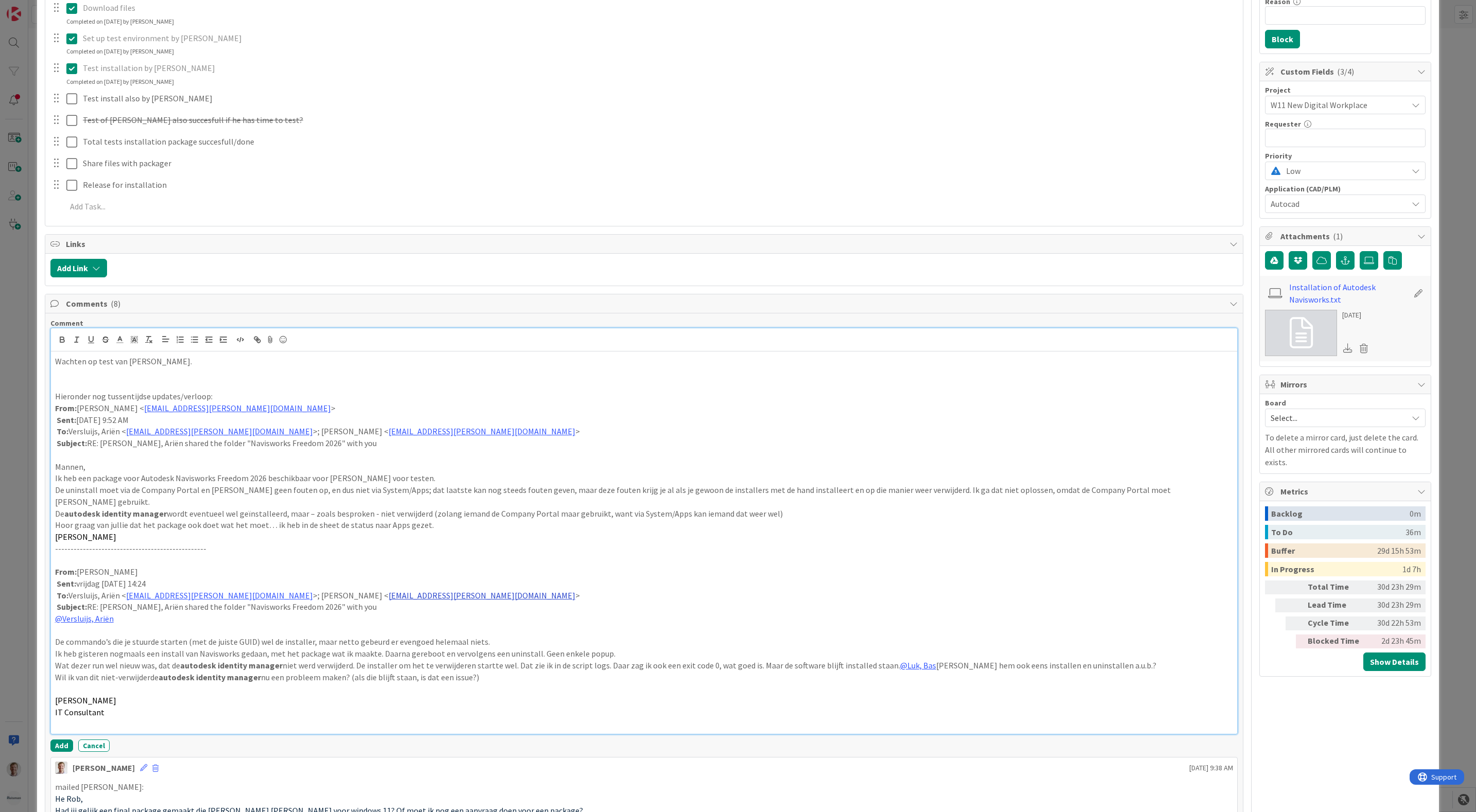
scroll to position [232, 0]
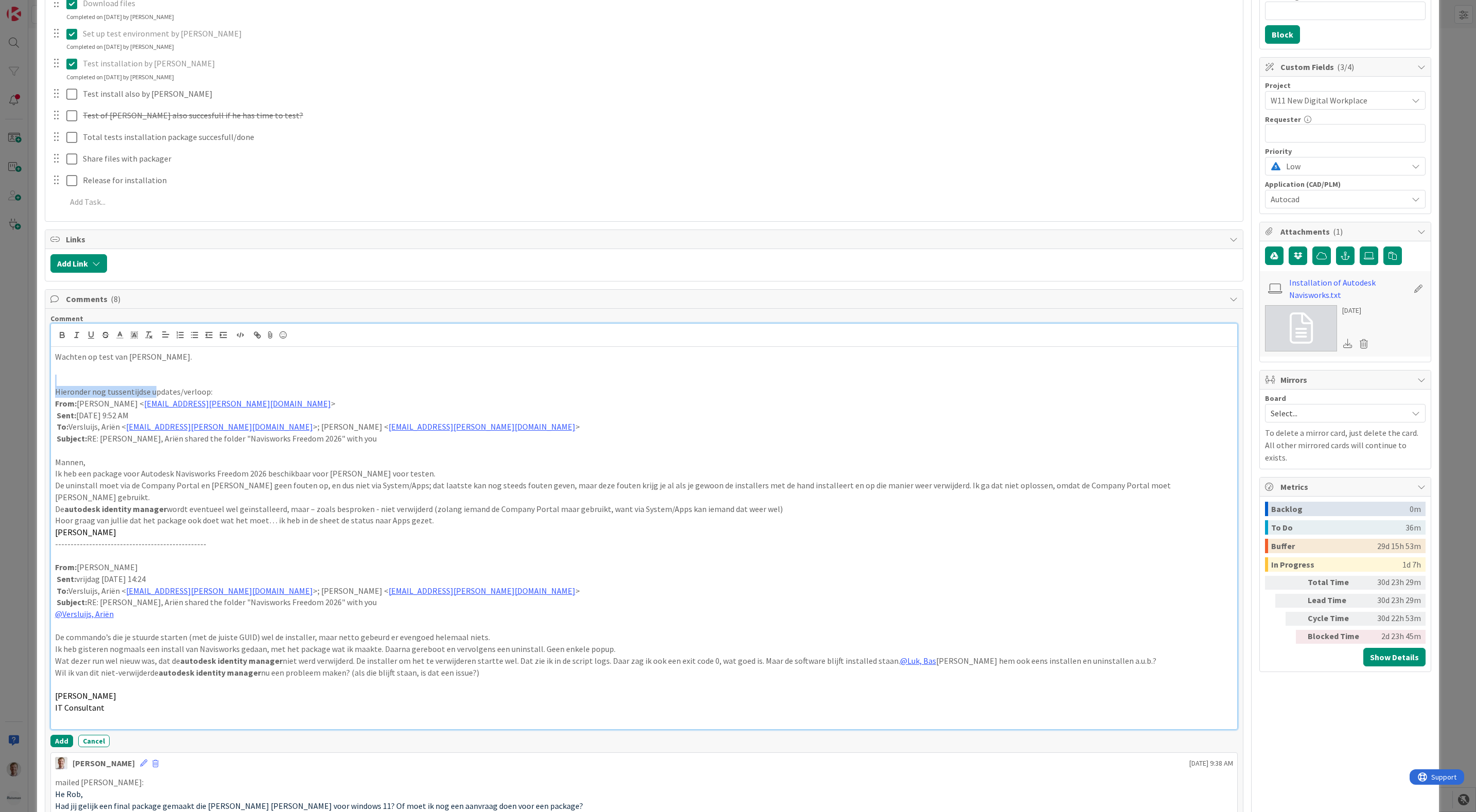
click at [155, 389] on div "Wachten op test van [PERSON_NAME]. Hieronder nog tussentijdse updates/verloop: …" at bounding box center [645, 538] width 1187 height 383
click at [169, 379] on p at bounding box center [645, 381] width 1179 height 12
click at [179, 375] on p at bounding box center [645, 369] width 1179 height 12
click at [179, 383] on p at bounding box center [645, 381] width 1179 height 12
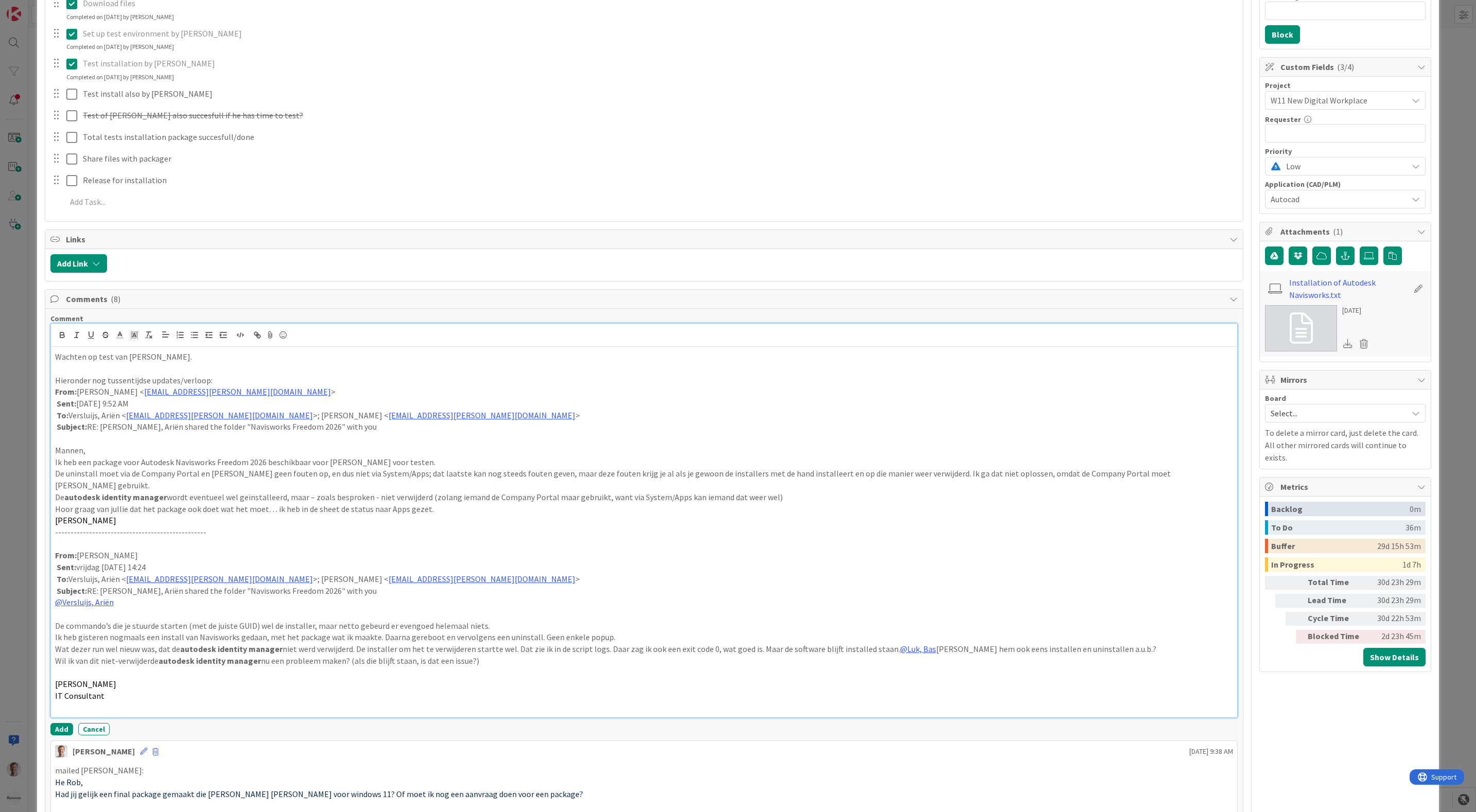
click at [229, 384] on p "Hieronder nog tussentijdse updates/verloop:" at bounding box center [645, 381] width 1179 height 12
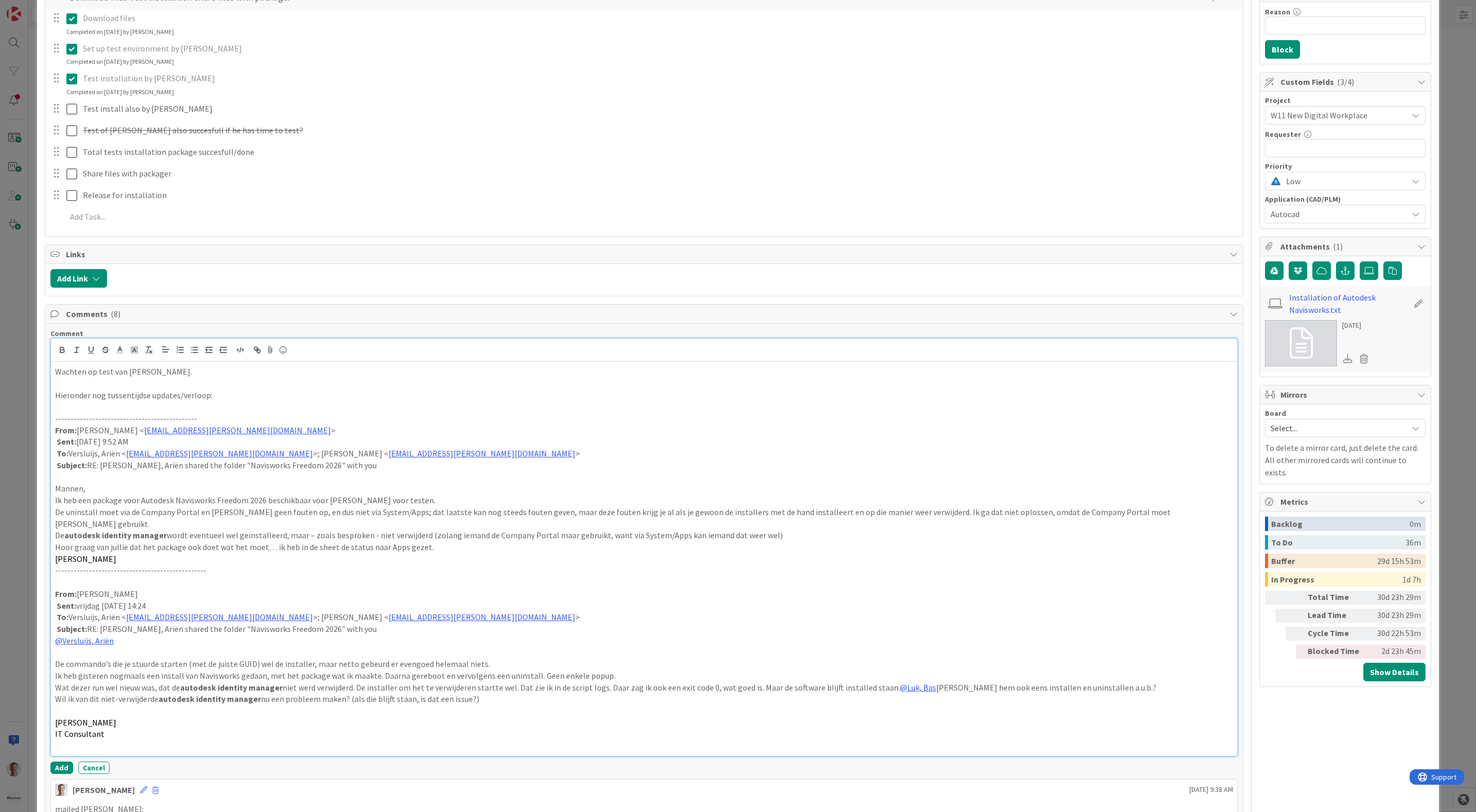
scroll to position [309, 0]
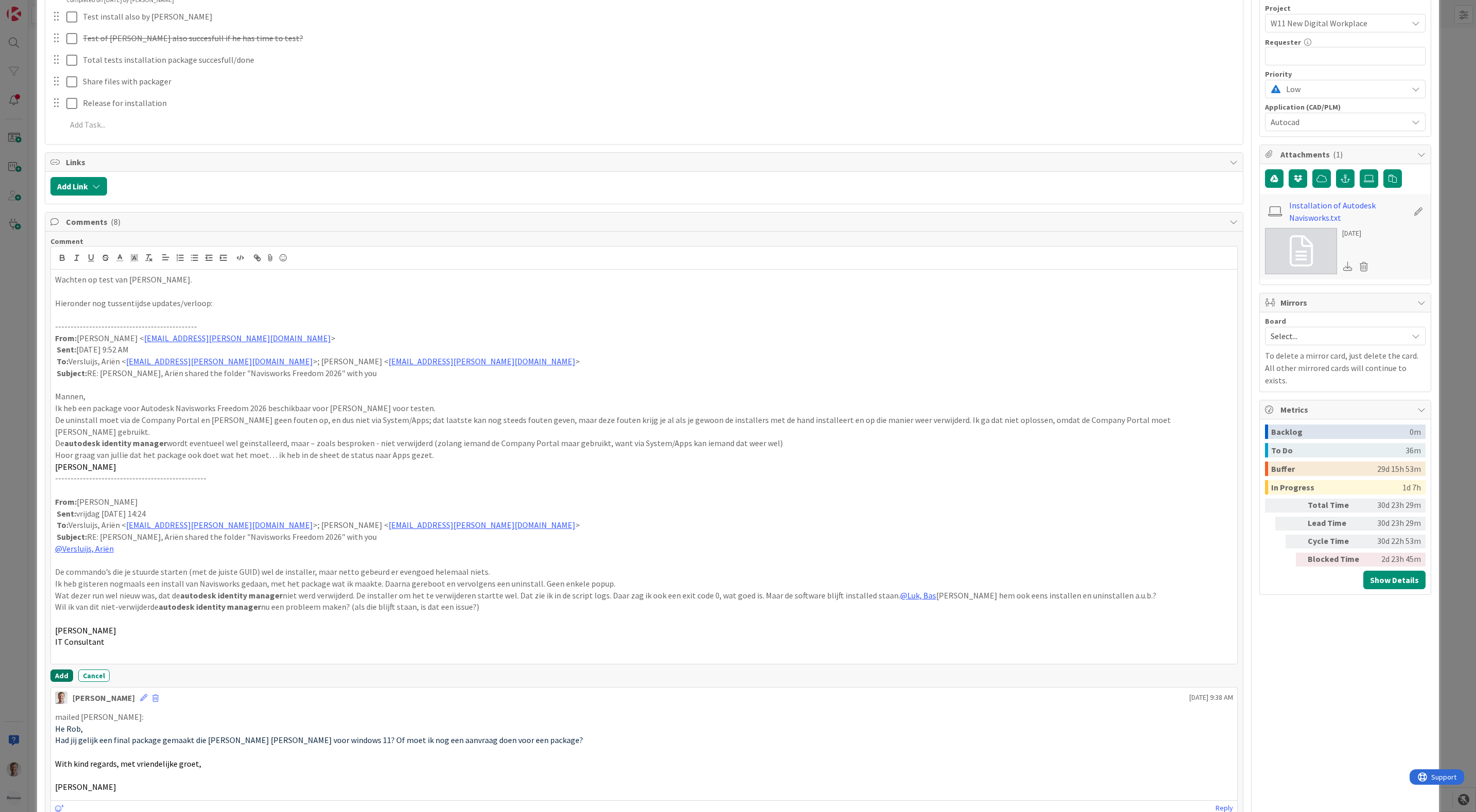
click at [62, 671] on button "Add" at bounding box center [61, 676] width 22 height 13
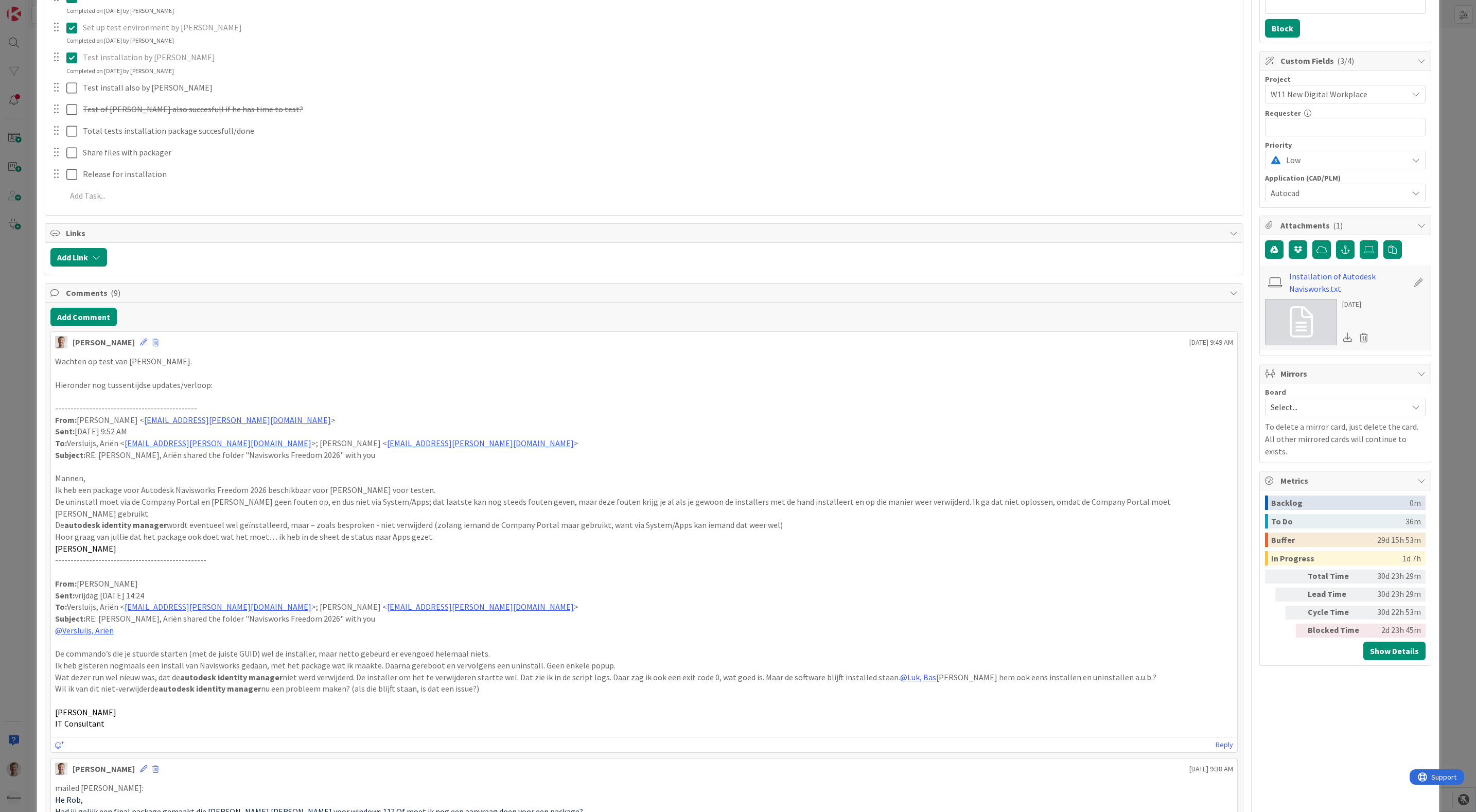
scroll to position [0, 0]
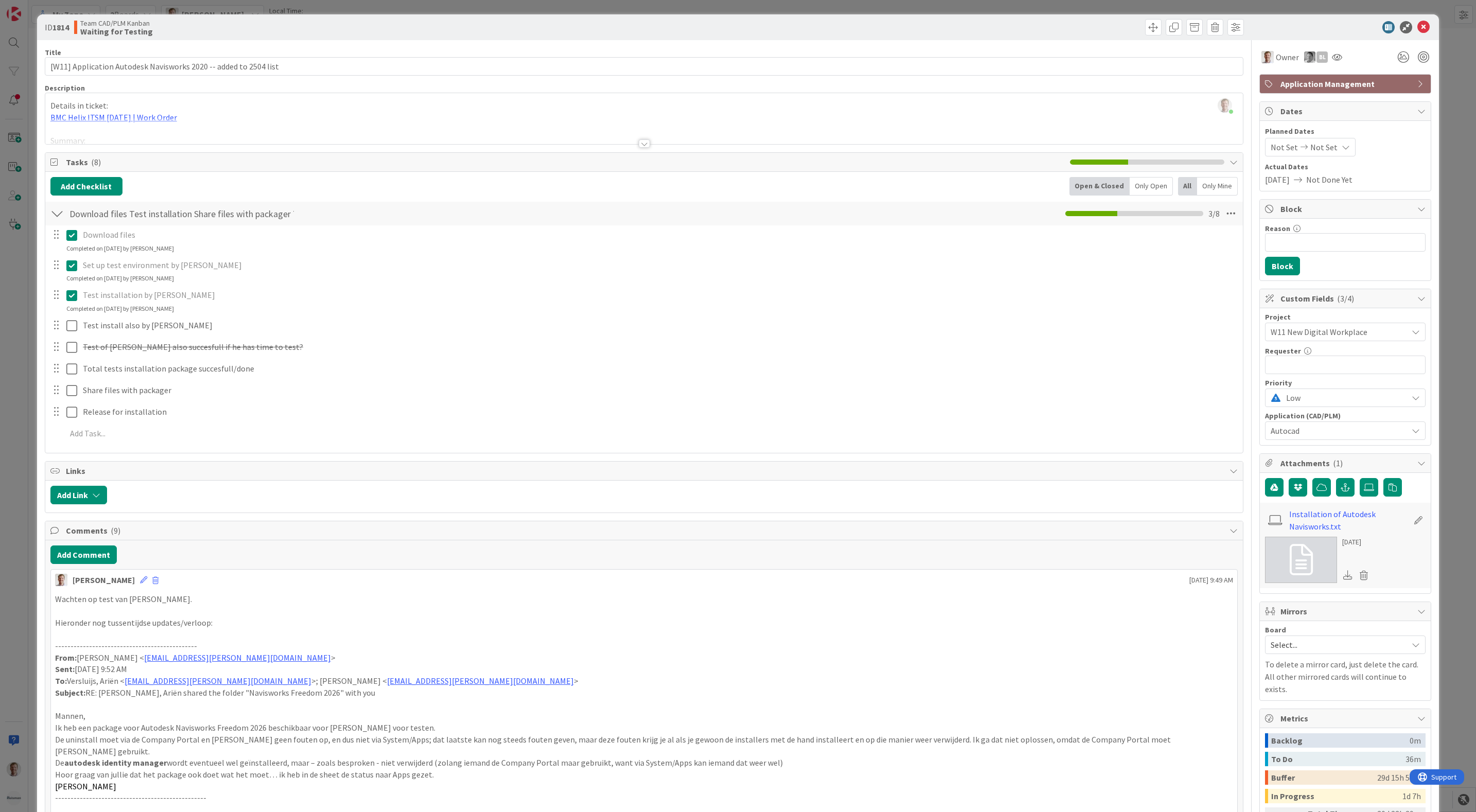
click at [639, 140] on div at bounding box center [645, 131] width 1199 height 26
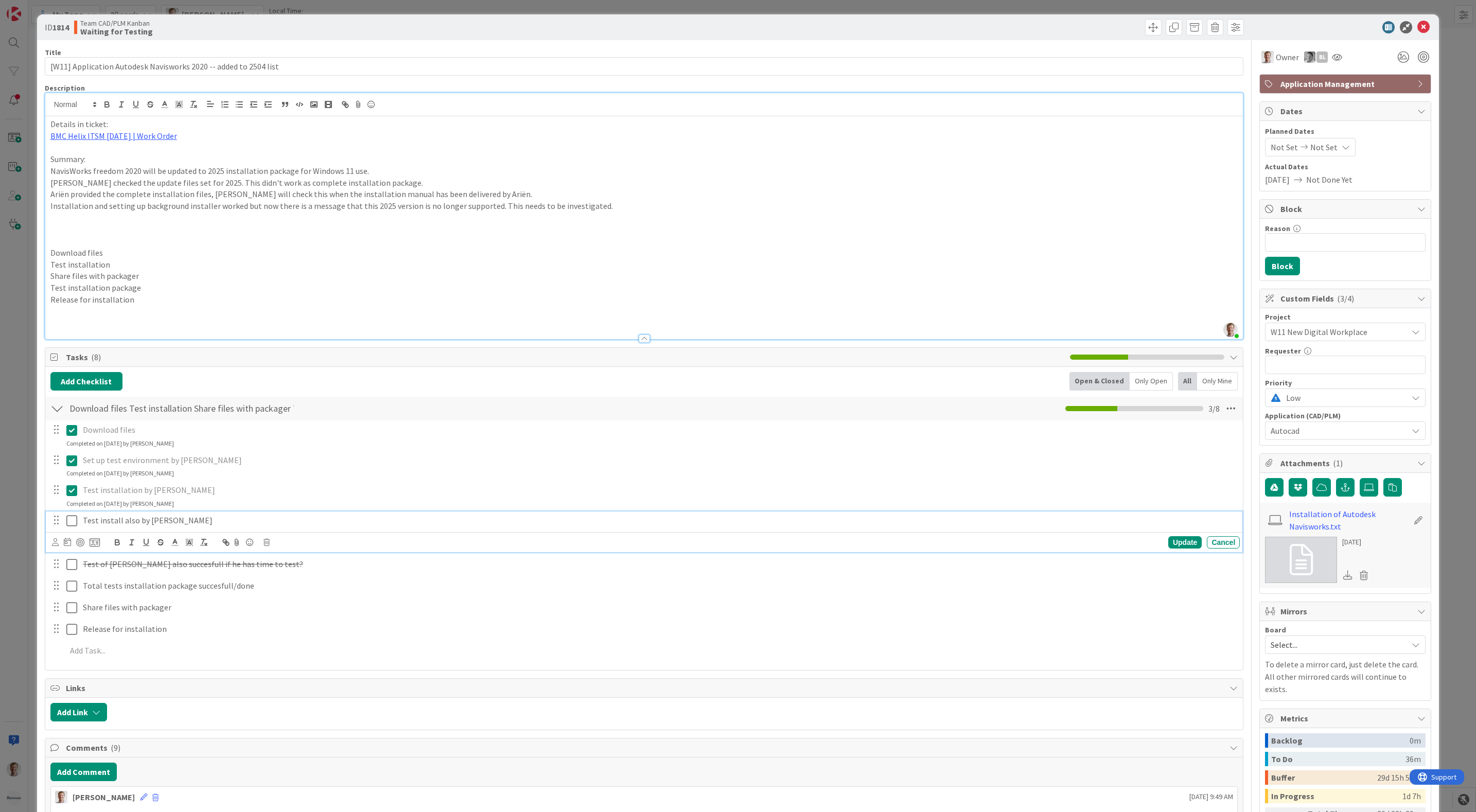
click at [136, 517] on p "Test install also by [PERSON_NAME]" at bounding box center [659, 520] width 1153 height 12
drag, startPoint x: 179, startPoint y: 523, endPoint x: 70, endPoint y: 524, distance: 109.0
click at [70, 524] on div "Test install also by [PERSON_NAME]" at bounding box center [645, 520] width 1190 height 18
click at [115, 542] on icon "button" at bounding box center [117, 541] width 4 height 2
click at [303, 476] on div "Set up test environment by [PERSON_NAME] Update Cancel Completed on [DATE] by […" at bounding box center [644, 465] width 1197 height 27
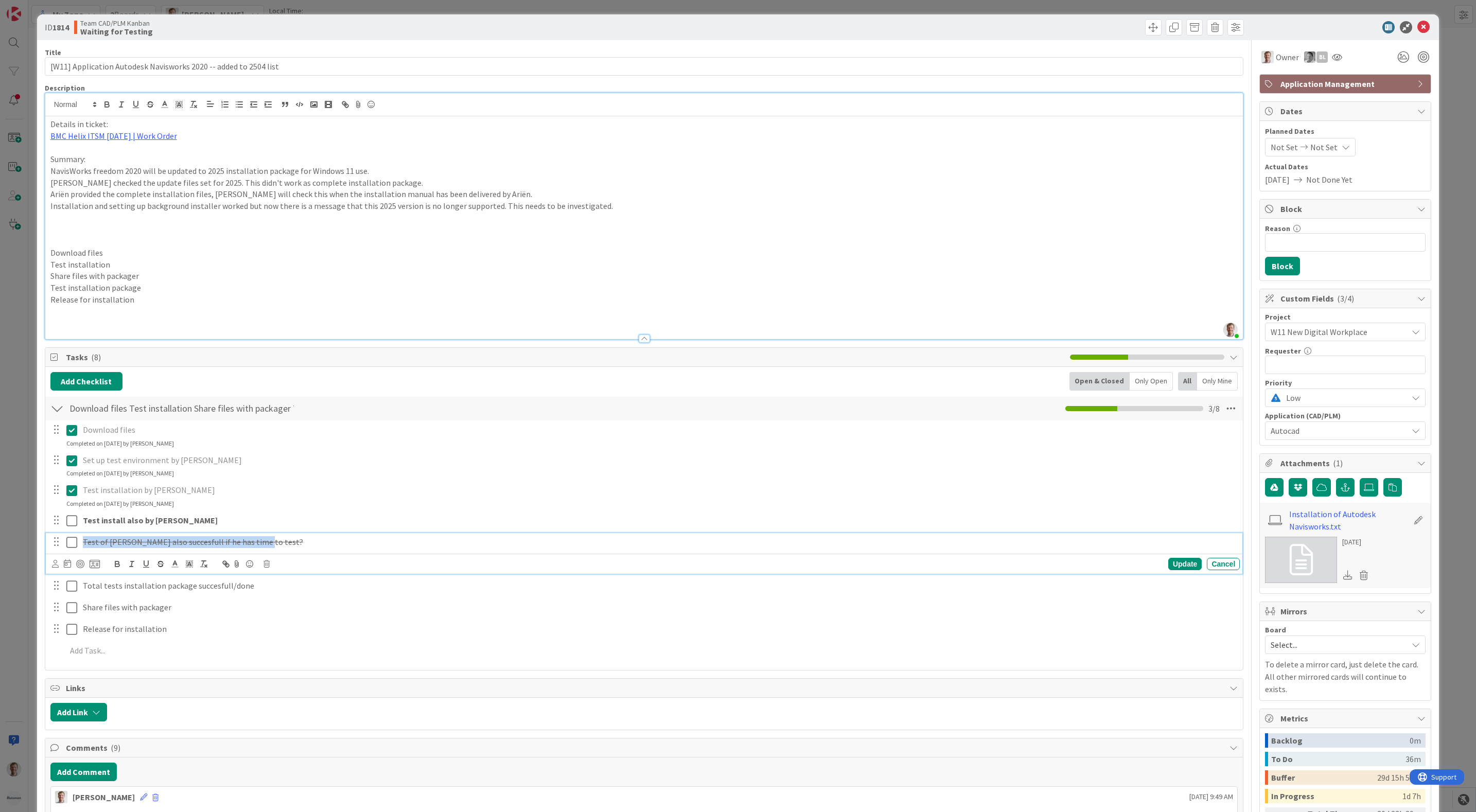
drag, startPoint x: 263, startPoint y: 545, endPoint x: 72, endPoint y: 544, distance: 191.0
click at [72, 544] on div "Test of [PERSON_NAME] also succesfull if he has time to test?" at bounding box center [645, 542] width 1190 height 18
click at [270, 504] on div "Test installation by Arien Update Cancel Completed on [DATE] by [PERSON_NAME]" at bounding box center [644, 495] width 1197 height 27
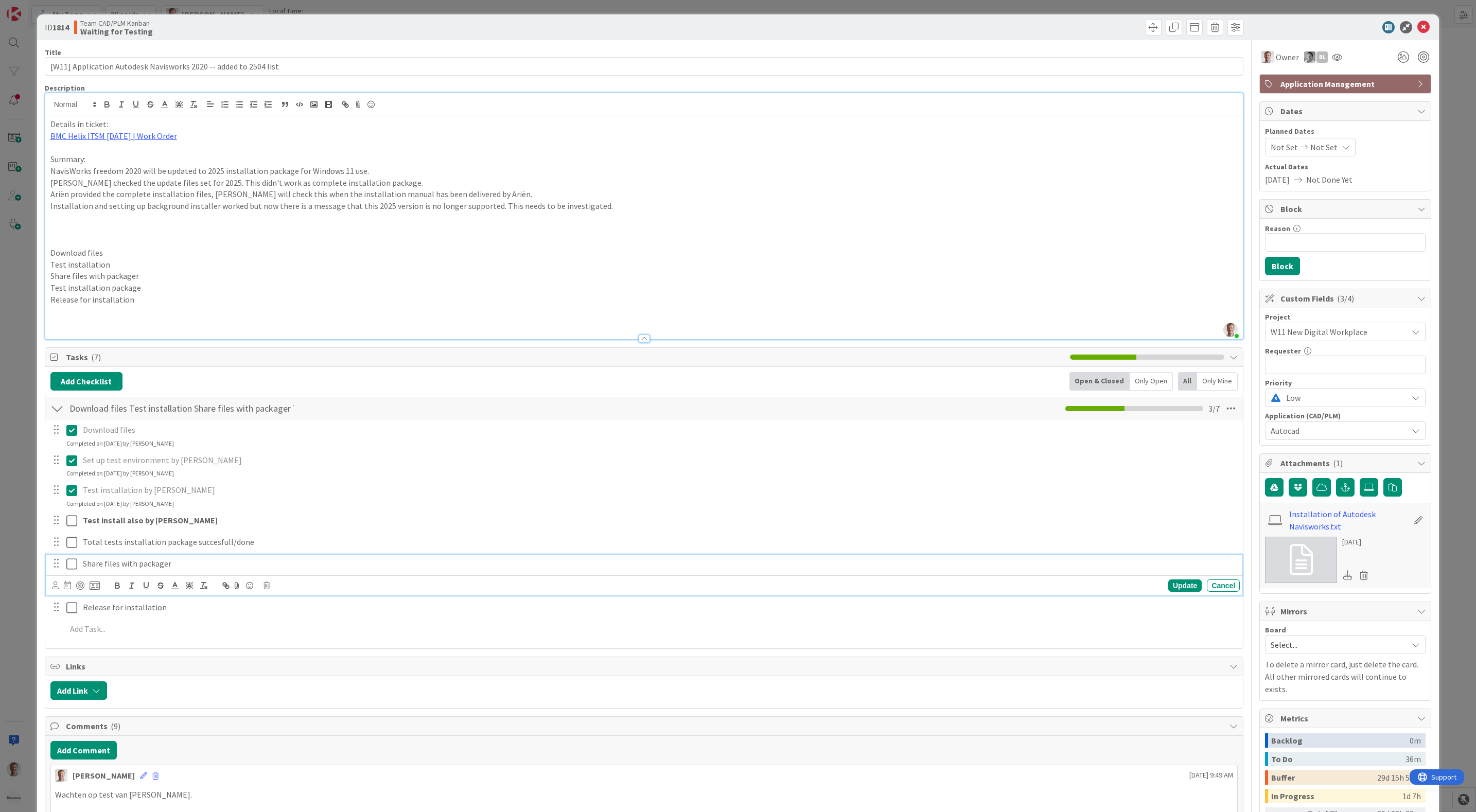
click at [162, 567] on p "Share files with packager" at bounding box center [659, 564] width 1153 height 12
click at [72, 493] on icon at bounding box center [72, 490] width 10 height 13
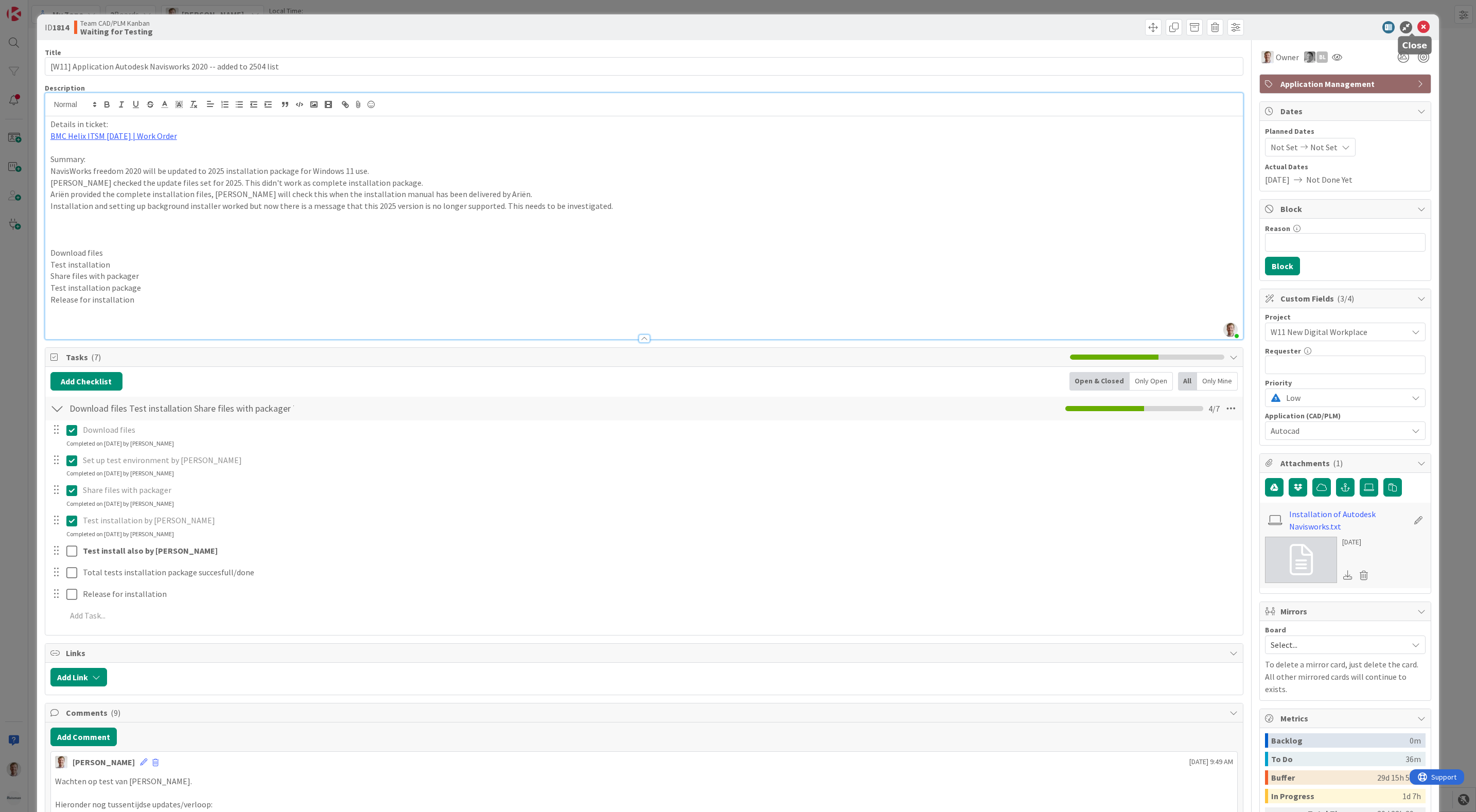
click at [1418, 25] on icon at bounding box center [1424, 27] width 13 height 13
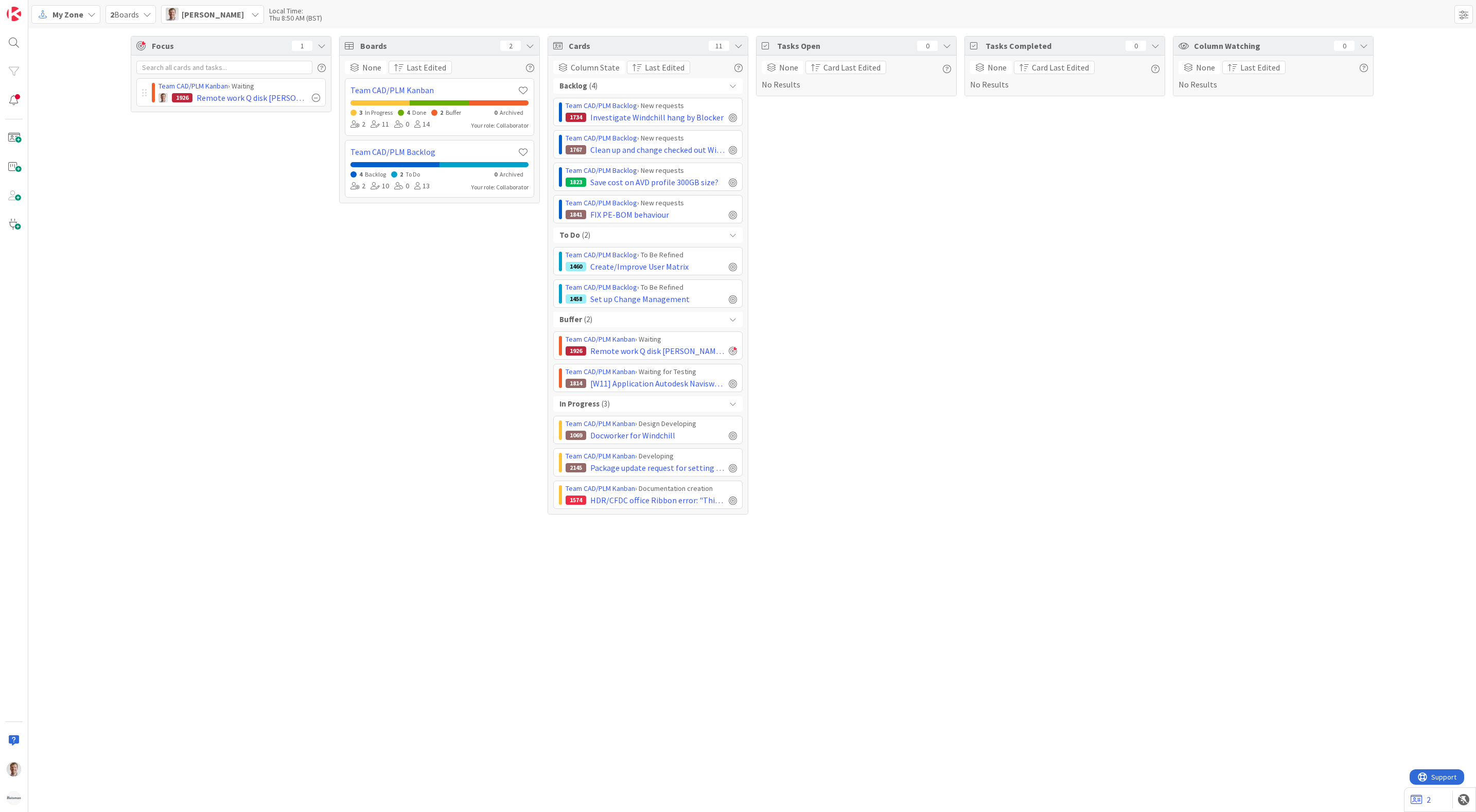
drag, startPoint x: 1070, startPoint y: 372, endPoint x: 1074, endPoint y: 326, distance: 46.2
click at [1070, 372] on div "Tasks Completed 0 None Card Last Edited No Results" at bounding box center [1065, 275] width 200 height 479
